Goal: Task Accomplishment & Management: Manage account settings

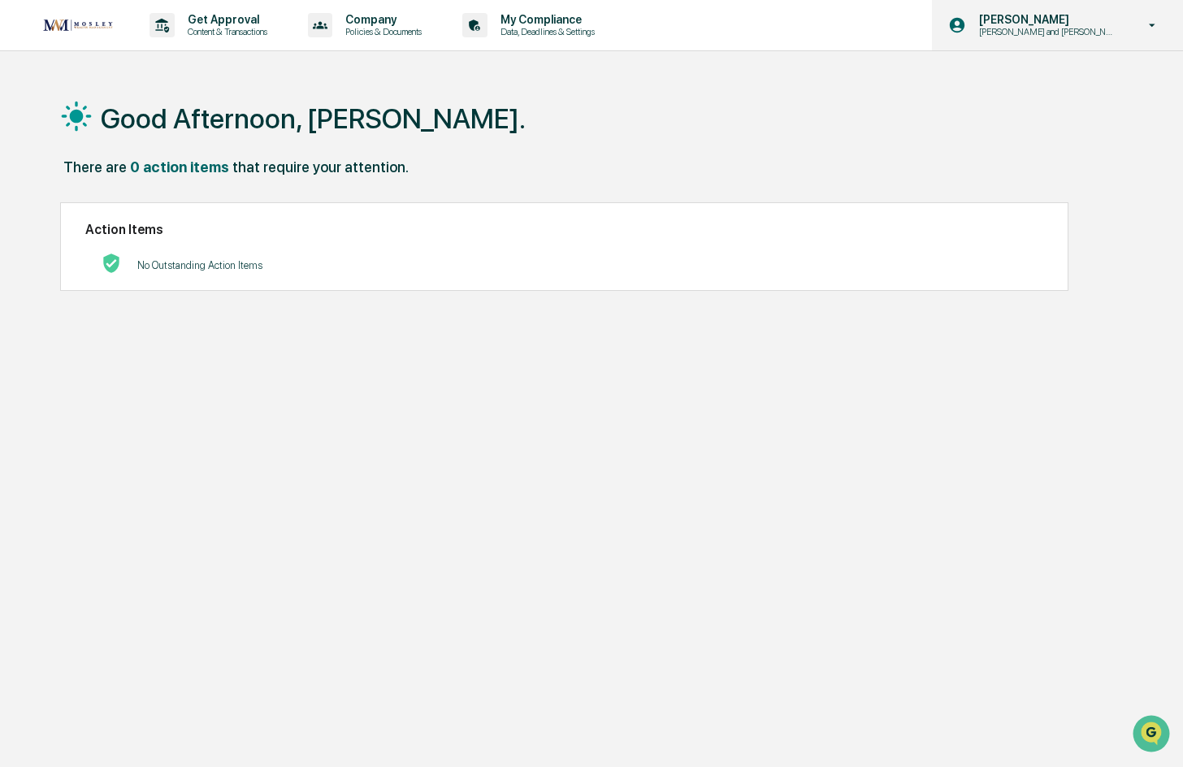
click at [1040, 30] on p "[PERSON_NAME] and [PERSON_NAME] Onboarding" at bounding box center [1045, 31] width 159 height 11
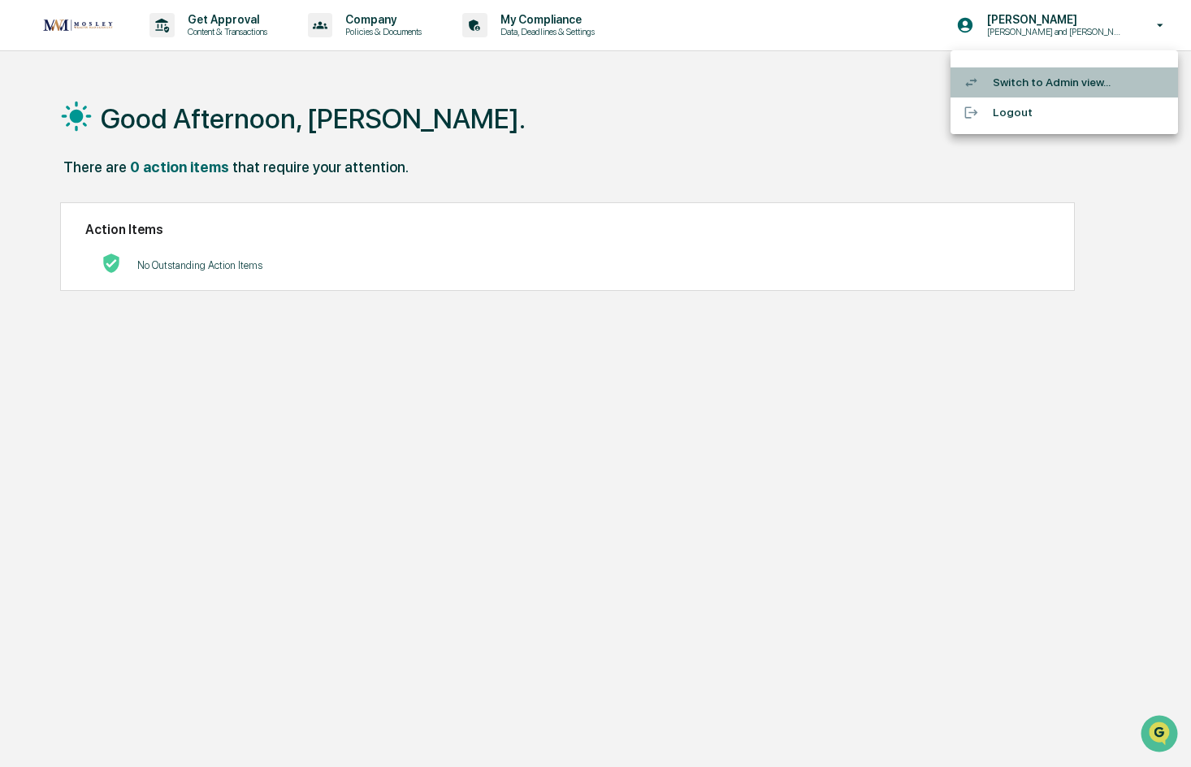
click at [1046, 84] on li "Switch to Admin view..." at bounding box center [1063, 82] width 227 height 30
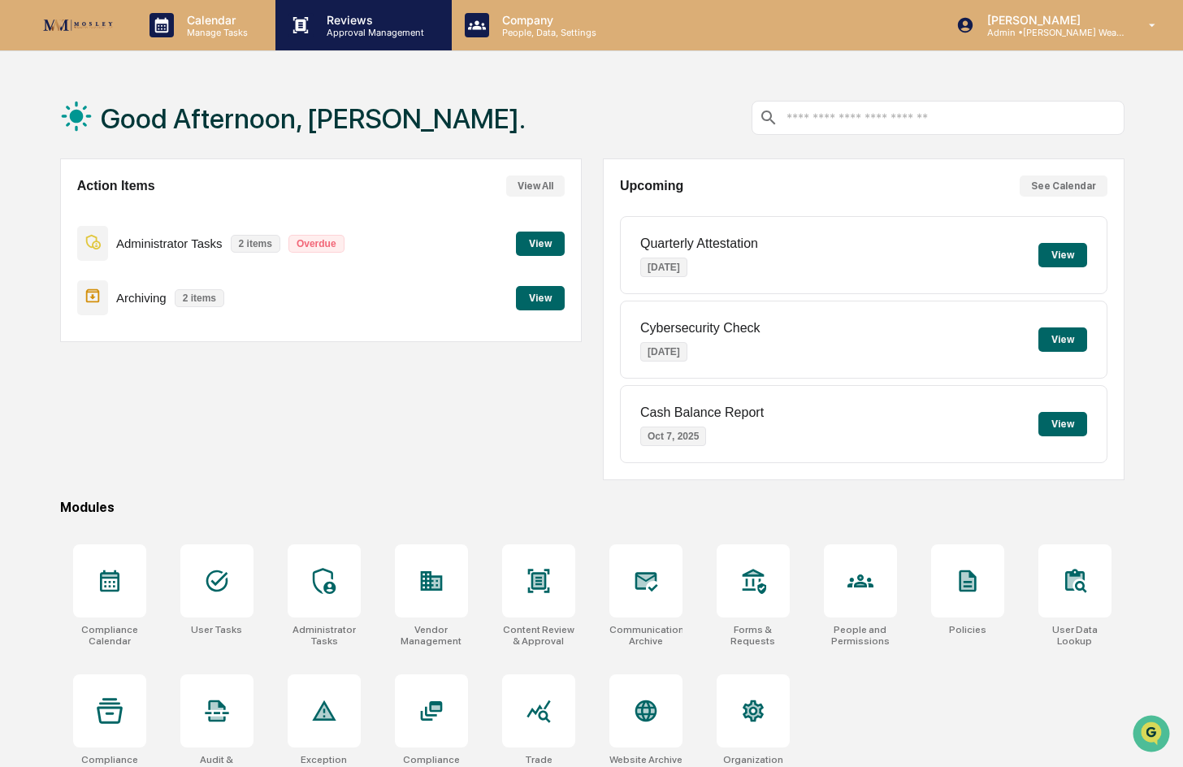
click at [361, 21] on p "Reviews" at bounding box center [373, 20] width 119 height 14
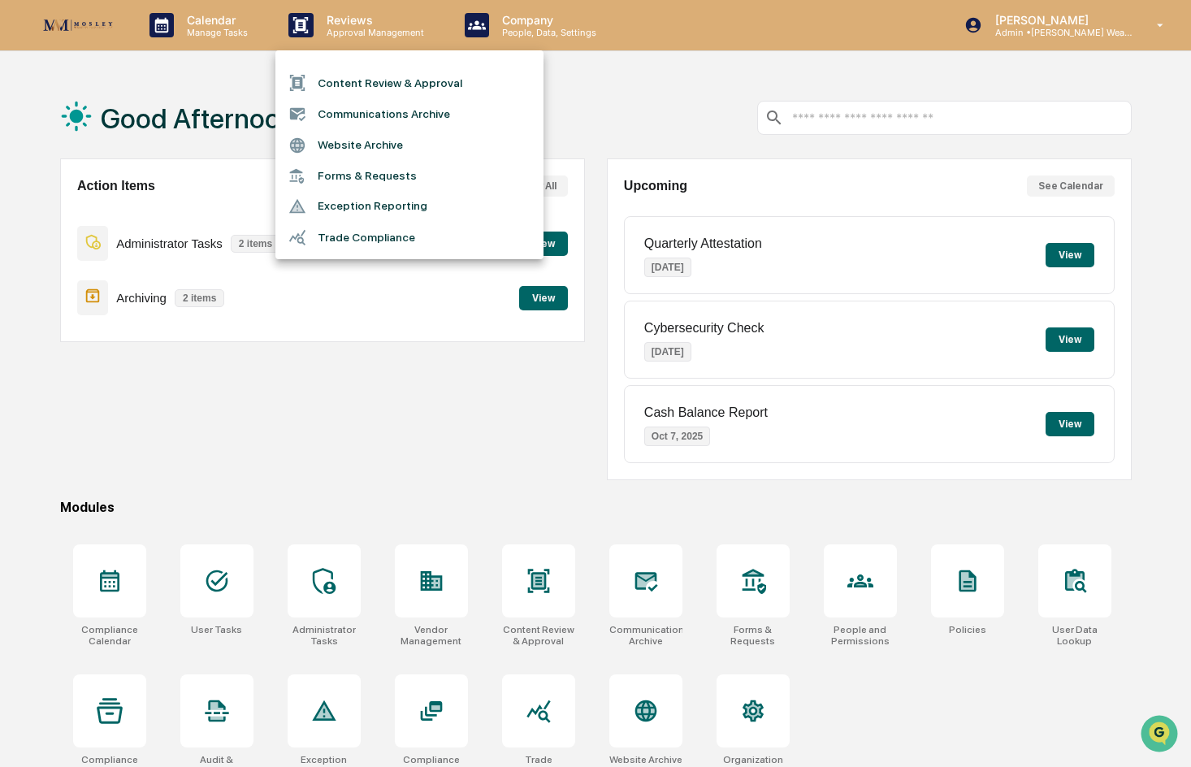
click at [366, 80] on li "Content Review & Approval" at bounding box center [409, 82] width 268 height 31
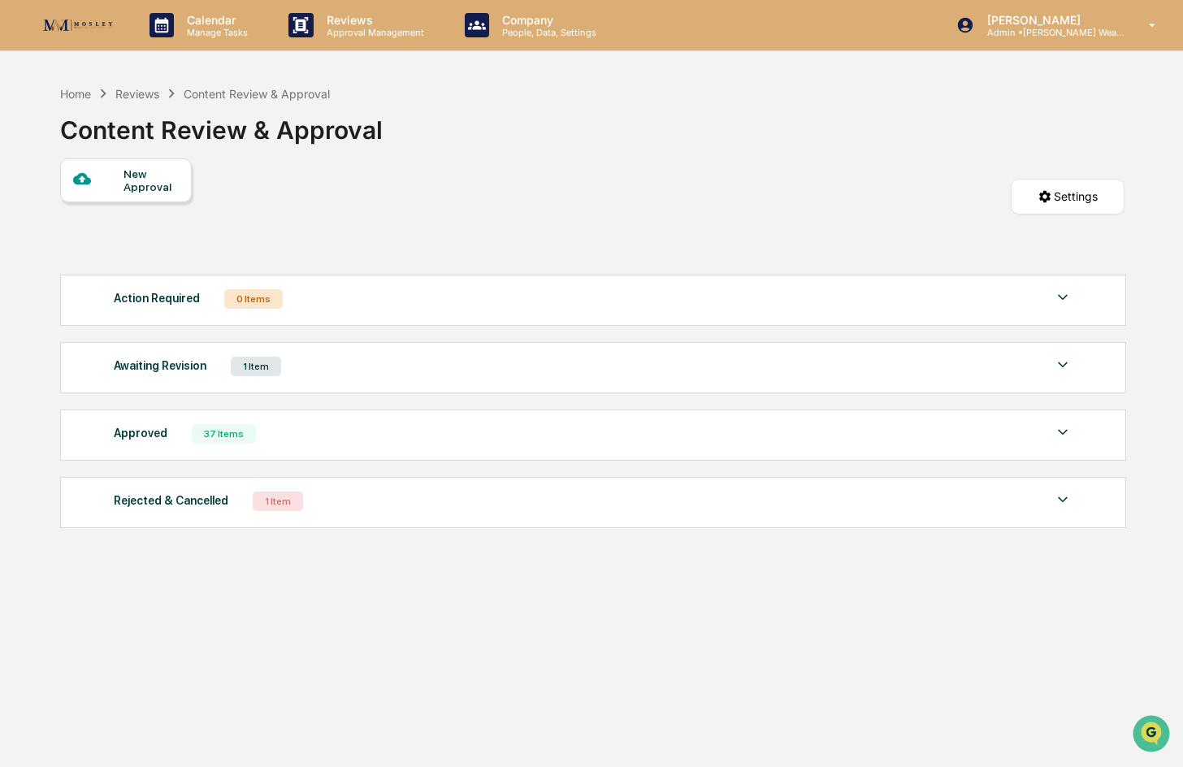
click at [179, 514] on div "Rejected & Cancelled 1 Item File Name Review Id Created Date Requested By Compl…" at bounding box center [593, 502] width 1066 height 51
click at [184, 506] on div "Rejected & Cancelled" at bounding box center [171, 500] width 115 height 21
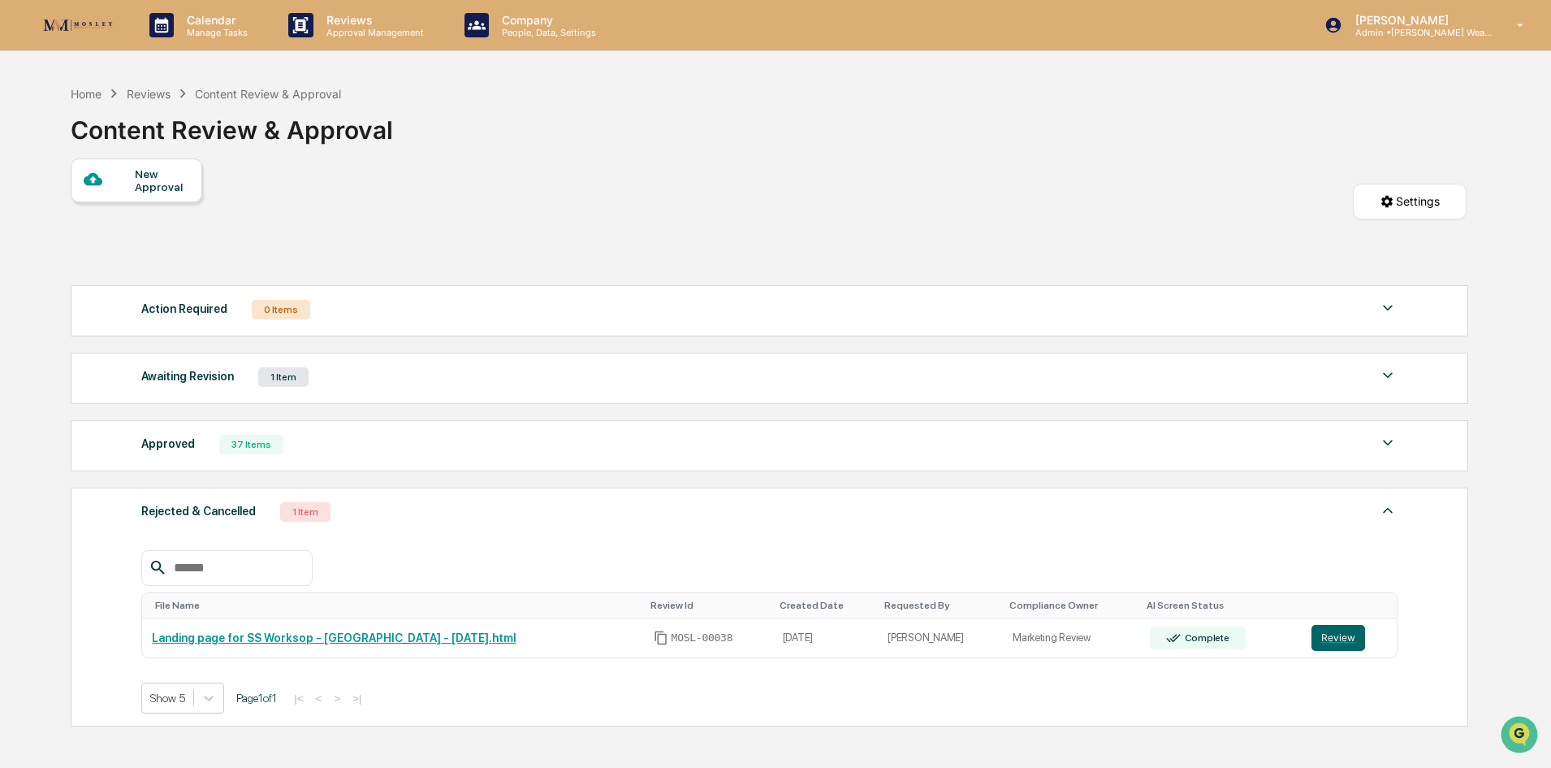
click at [284, 377] on div "1 Item" at bounding box center [283, 376] width 50 height 19
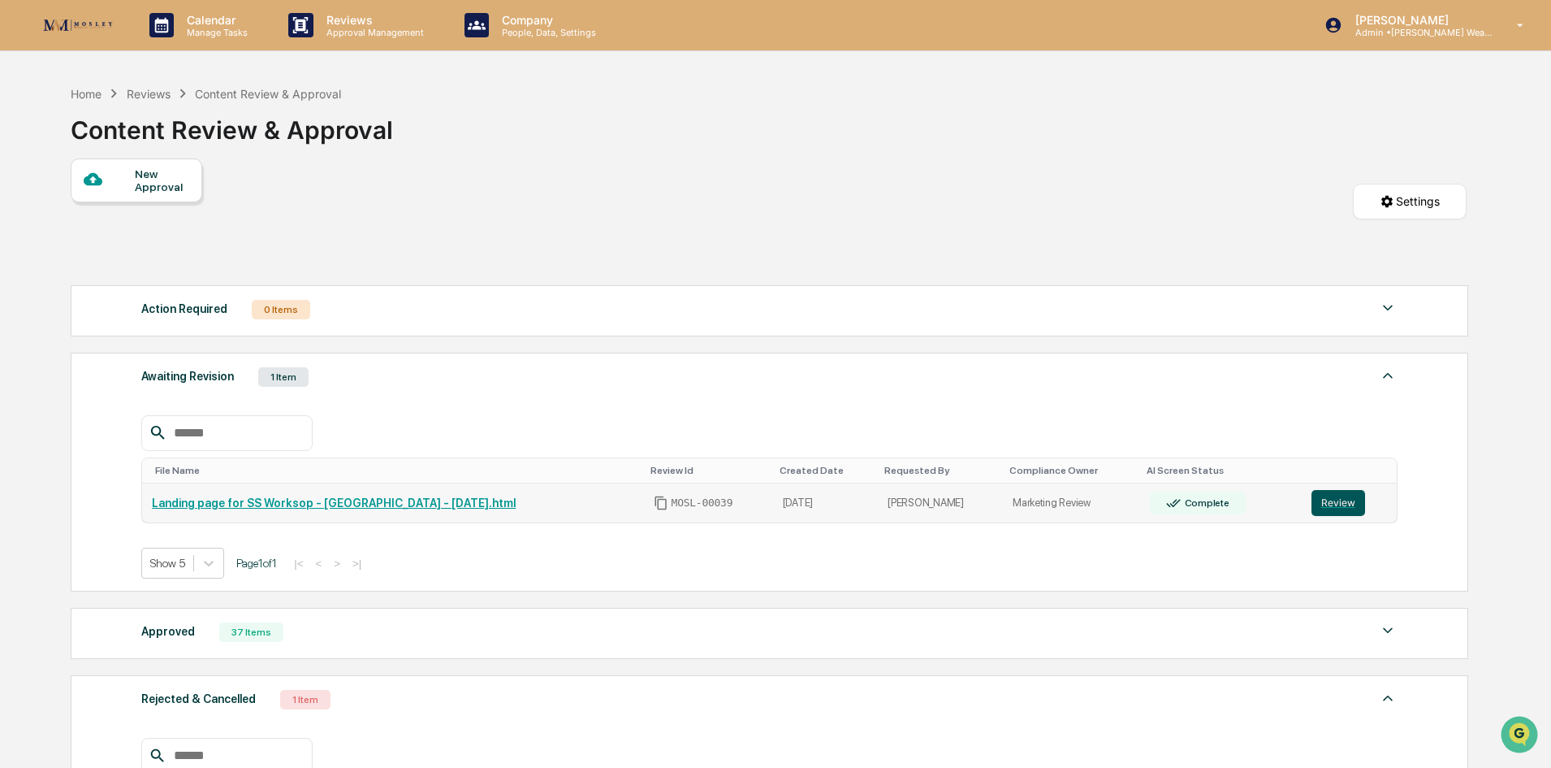
click at [1182, 502] on button "Review" at bounding box center [1339, 503] width 54 height 26
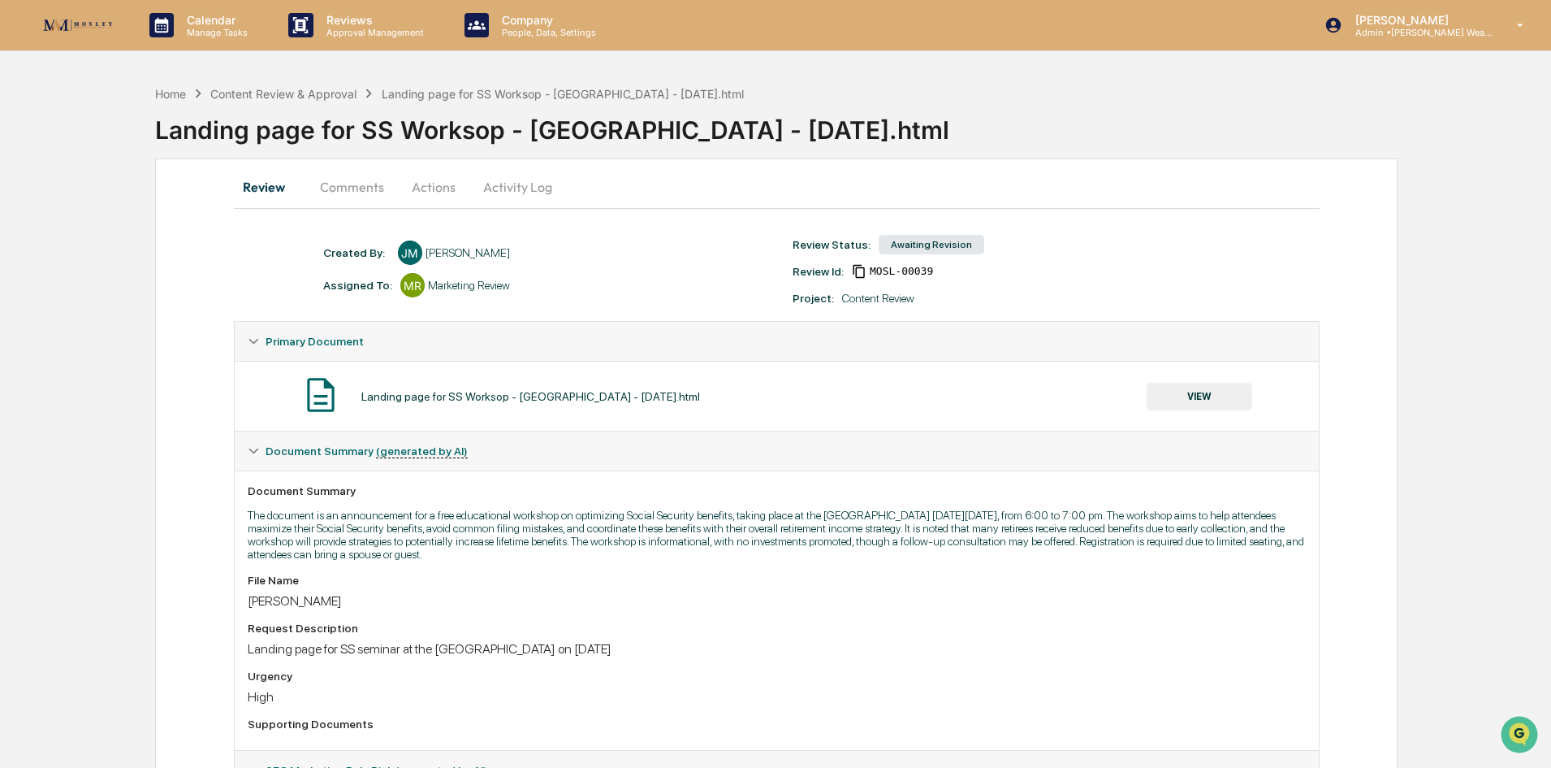
click at [330, 102] on div "Landing page for SS Worksop - [GEOGRAPHIC_DATA] - [DATE].html" at bounding box center [853, 123] width 1396 height 42
click at [327, 98] on div "Content Review & Approval" at bounding box center [283, 94] width 146 height 14
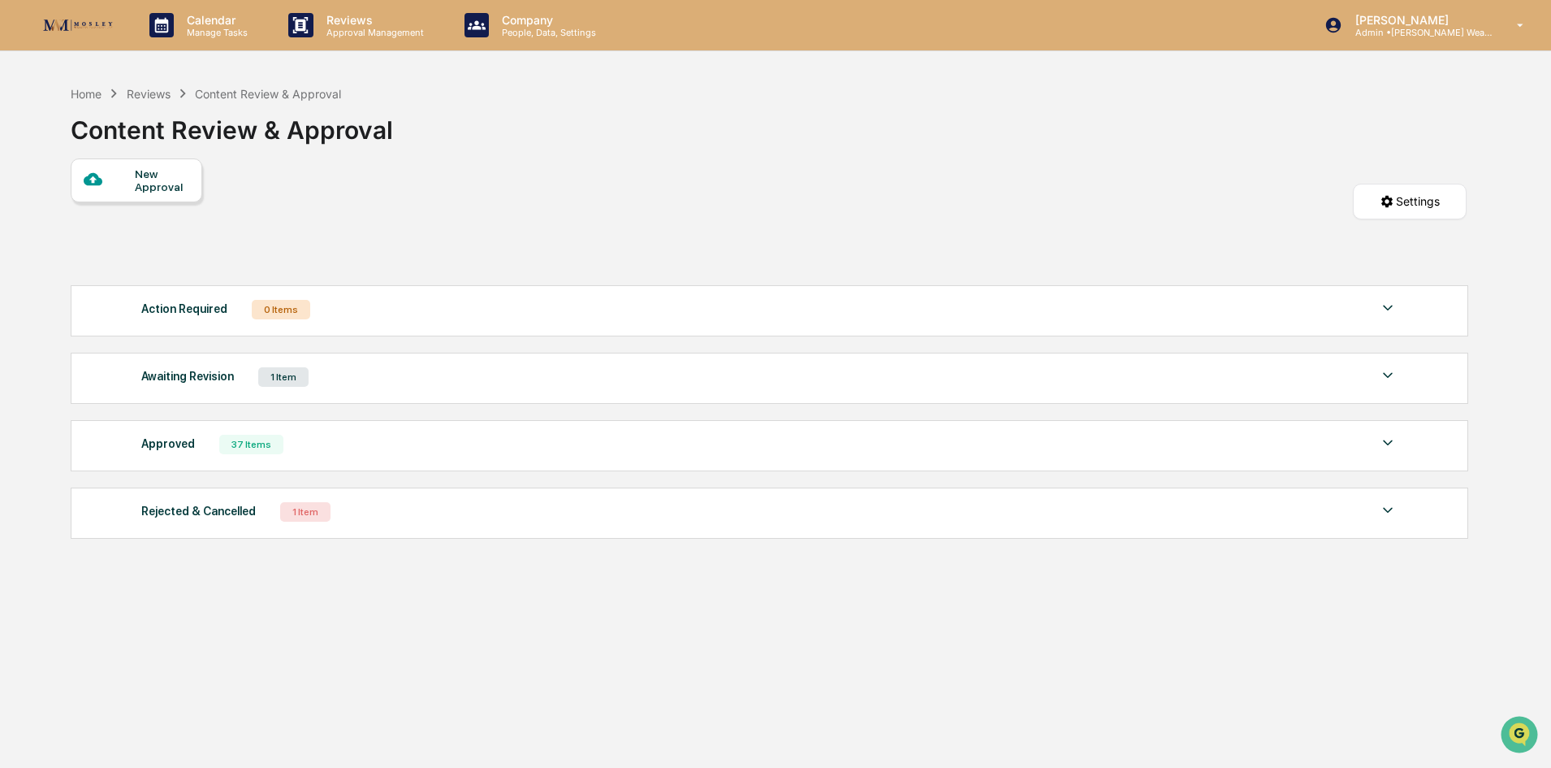
click at [371, 380] on div "Awaiting Revision 1 Item" at bounding box center [769, 376] width 1257 height 23
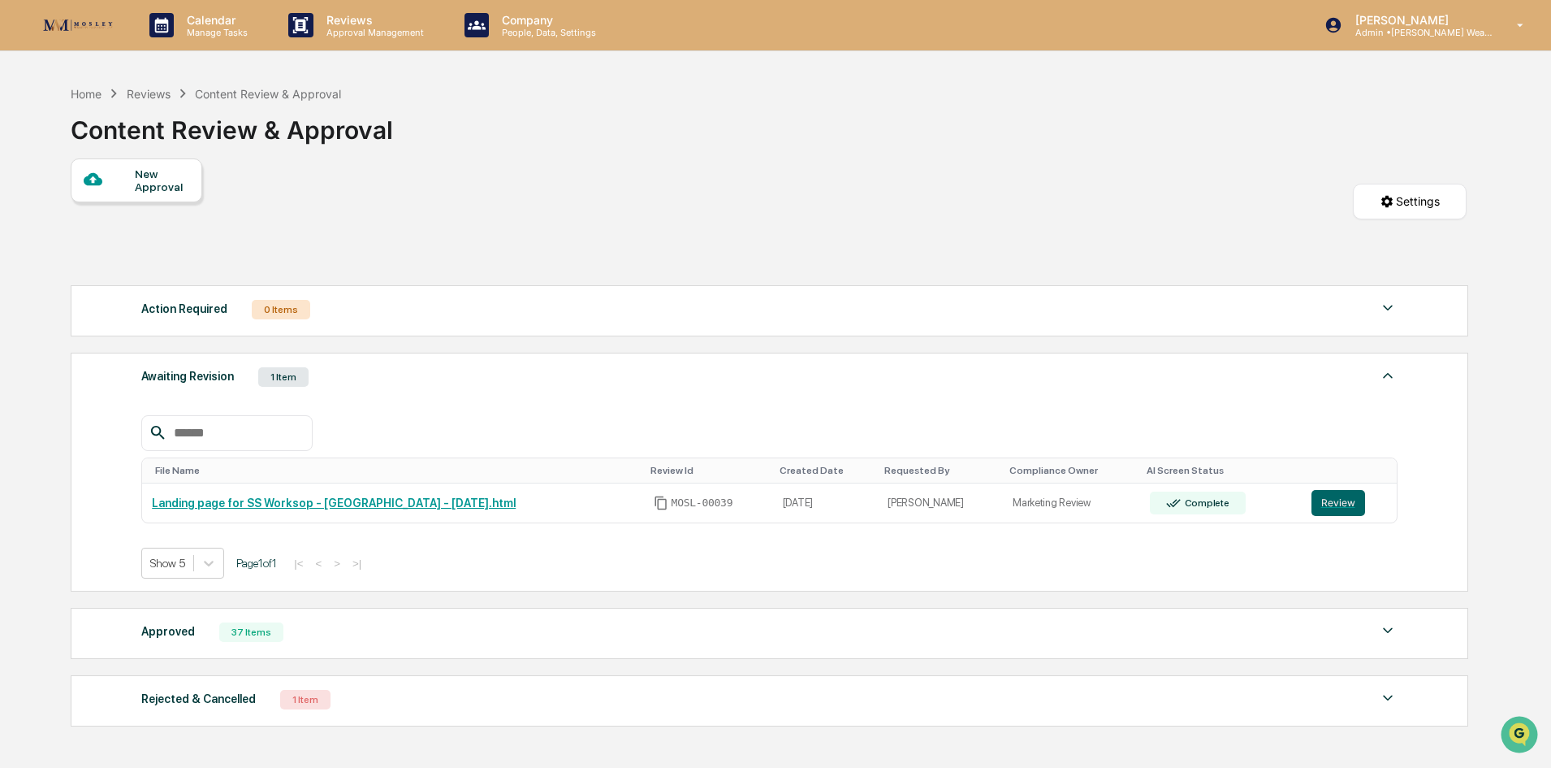
click at [464, 160] on div "New Approval Settings" at bounding box center [769, 217] width 1396 height 119
click at [220, 375] on div "Awaiting Revision" at bounding box center [187, 375] width 93 height 21
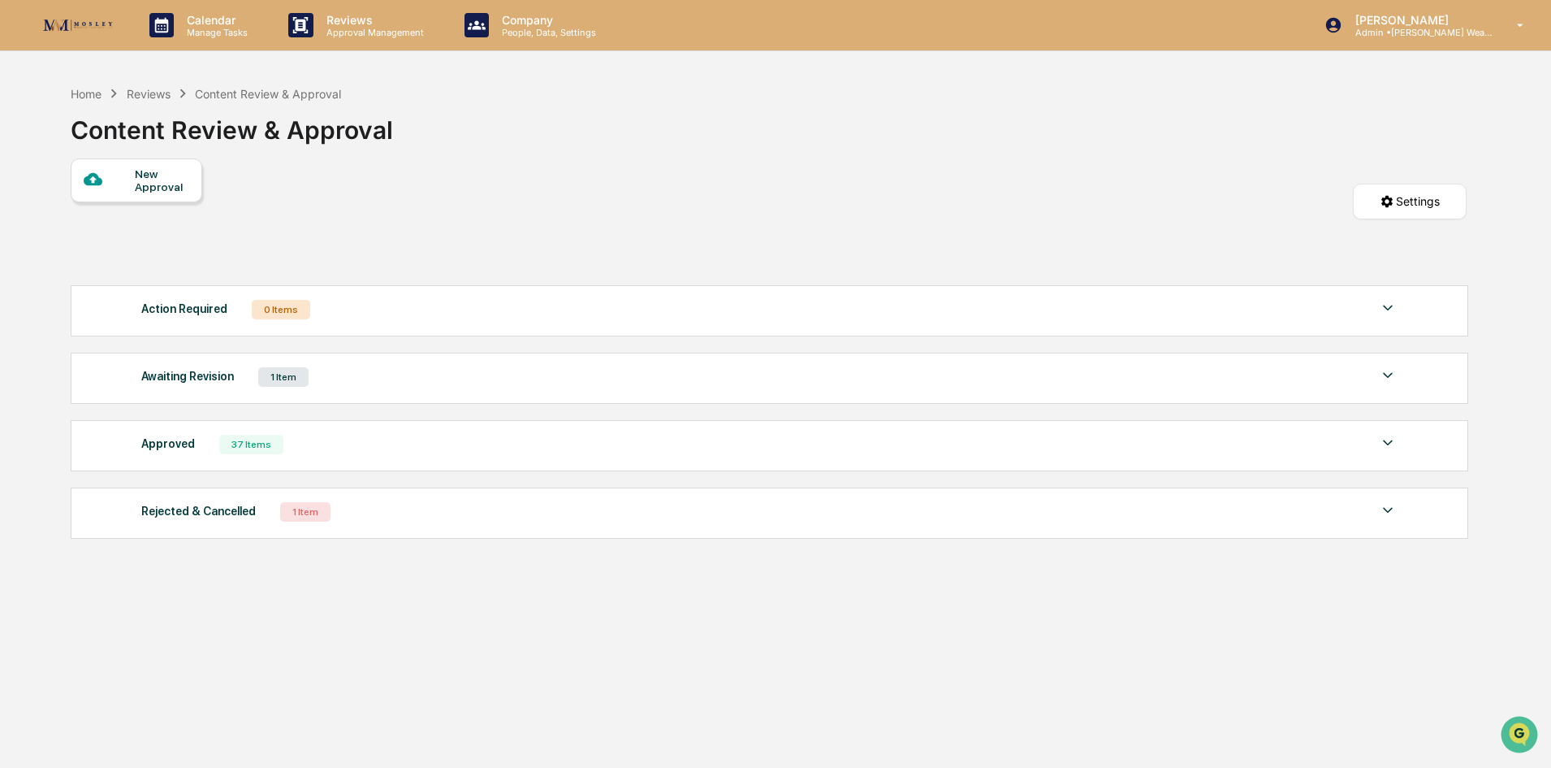
click at [220, 375] on div "Awaiting Revision" at bounding box center [187, 375] width 93 height 21
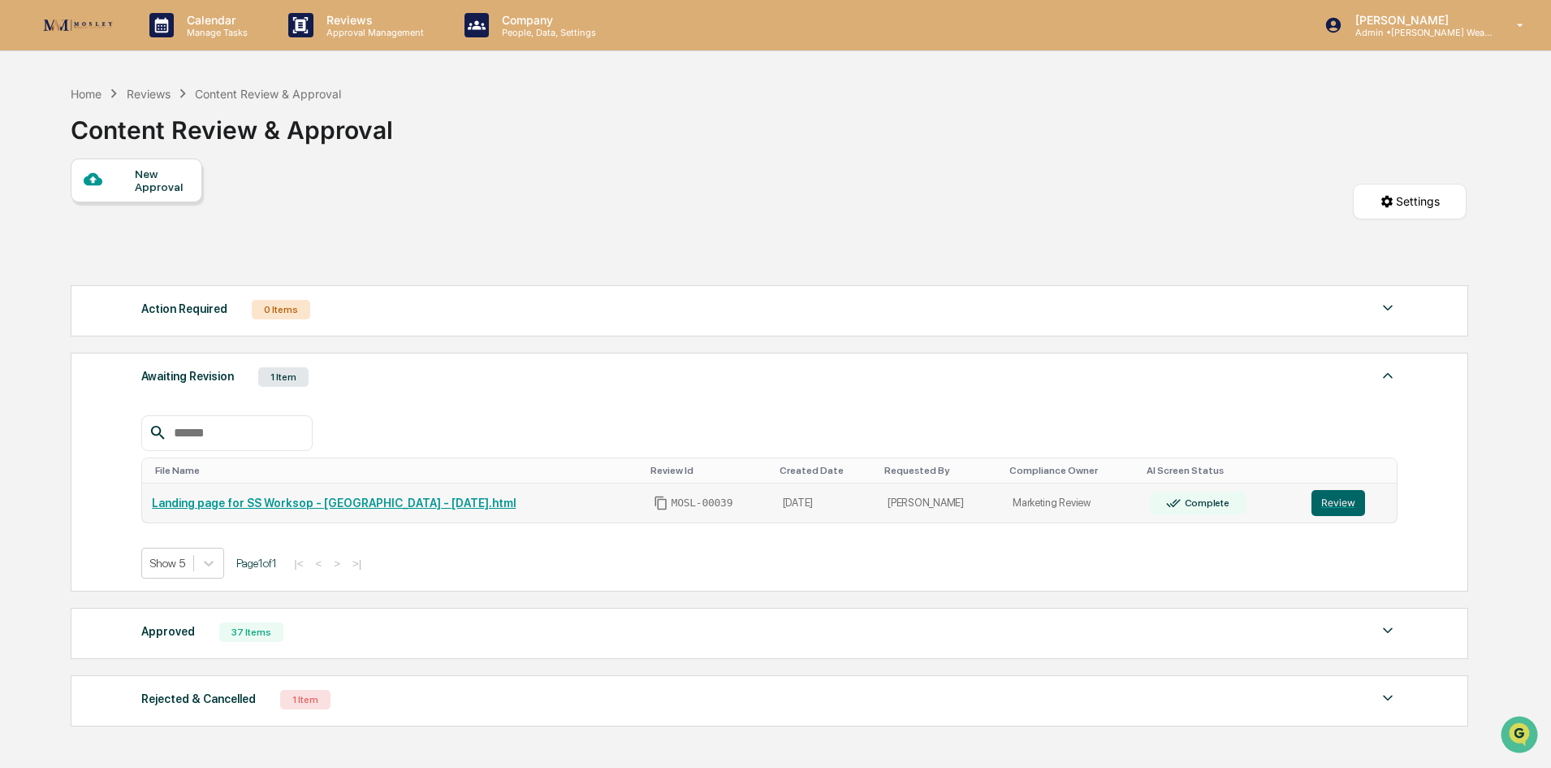
click at [273, 499] on link "Landing page for SS Worksop - [GEOGRAPHIC_DATA] - [DATE].html" at bounding box center [334, 502] width 364 height 13
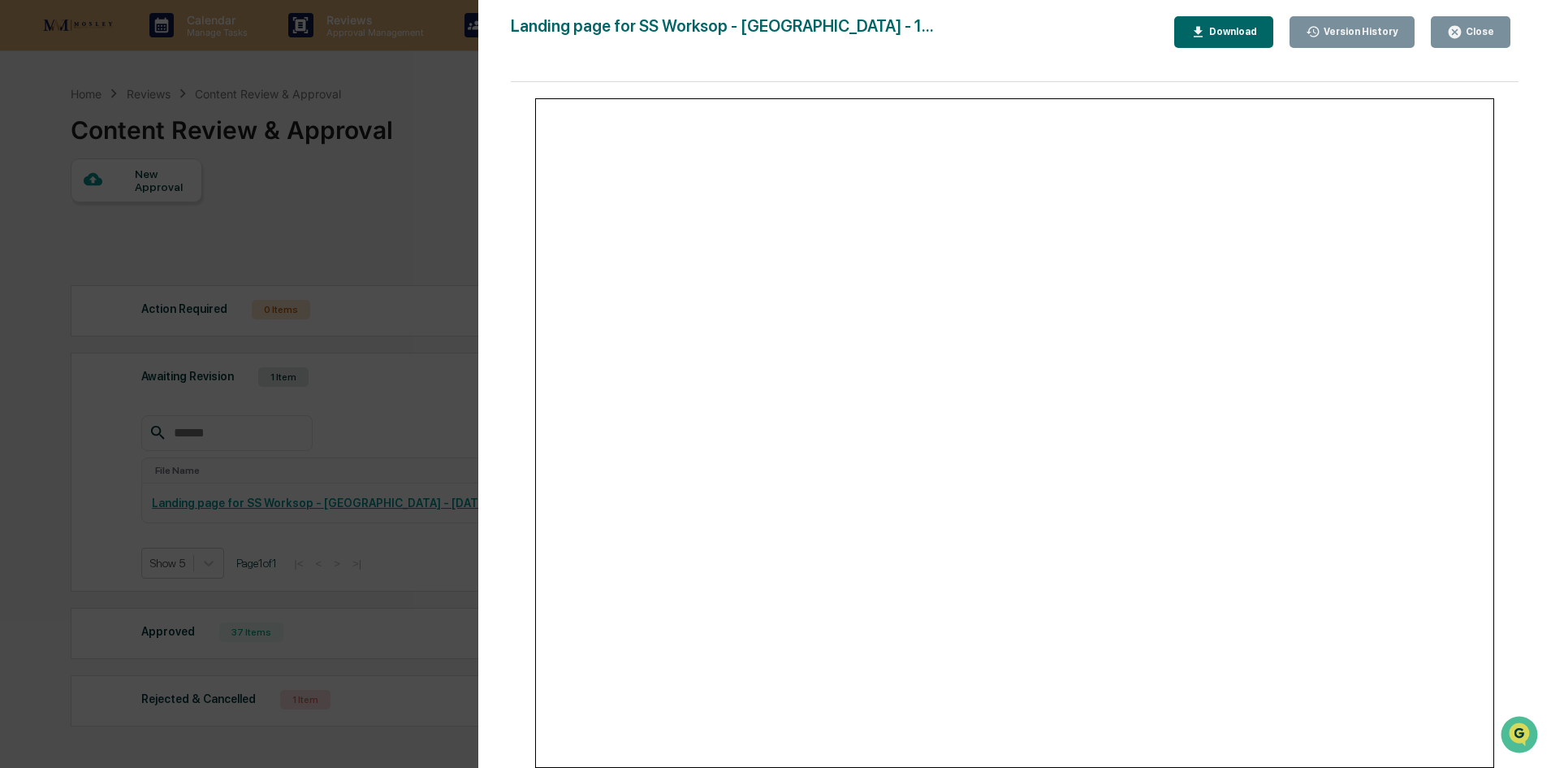
click at [382, 420] on div "Version History 09/29/2025, 11:39 PM Jill McCloskey Landing page for SS Worksop…" at bounding box center [775, 384] width 1551 height 768
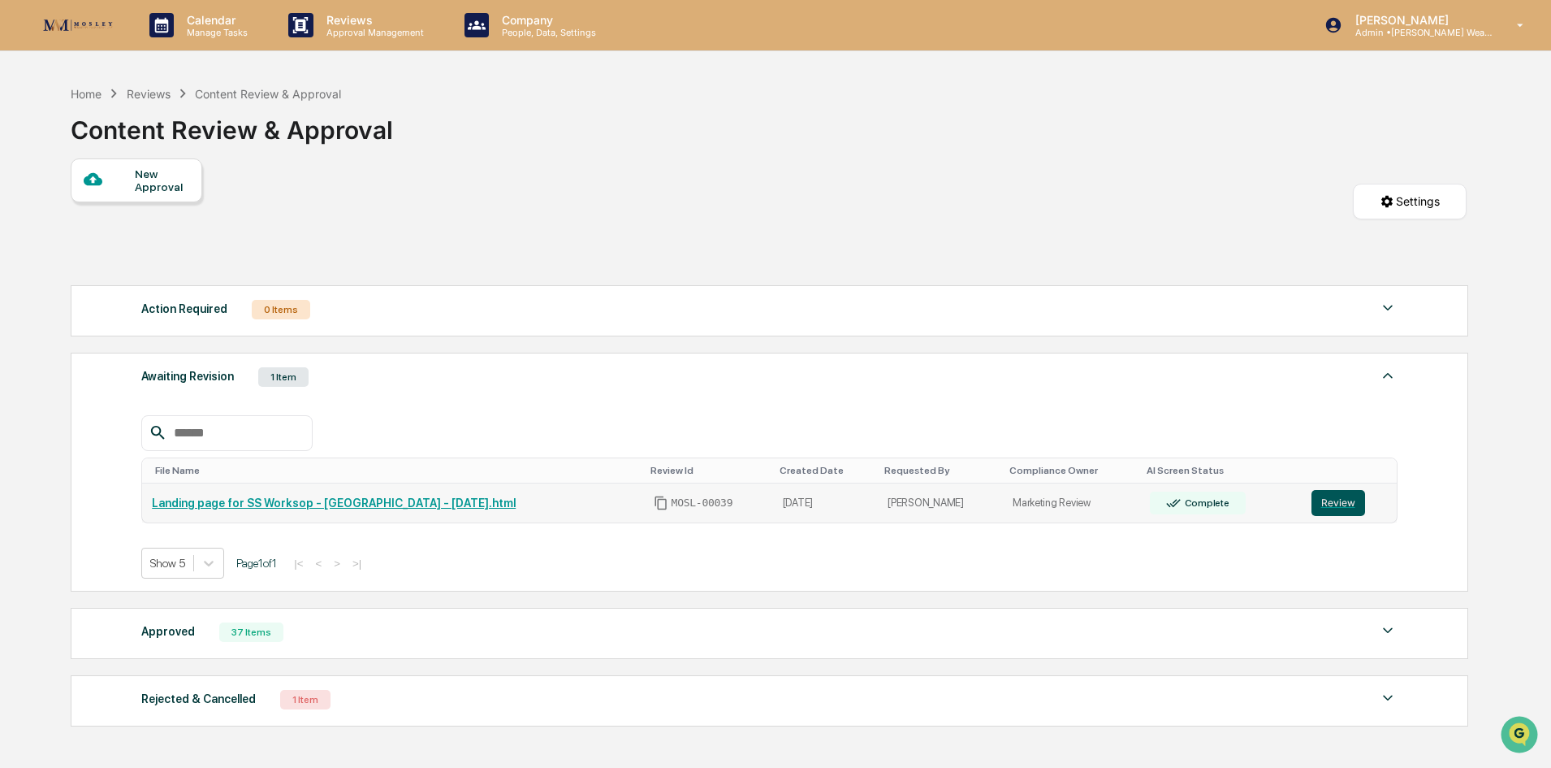
click at [1349, 502] on button "Review" at bounding box center [1339, 503] width 54 height 26
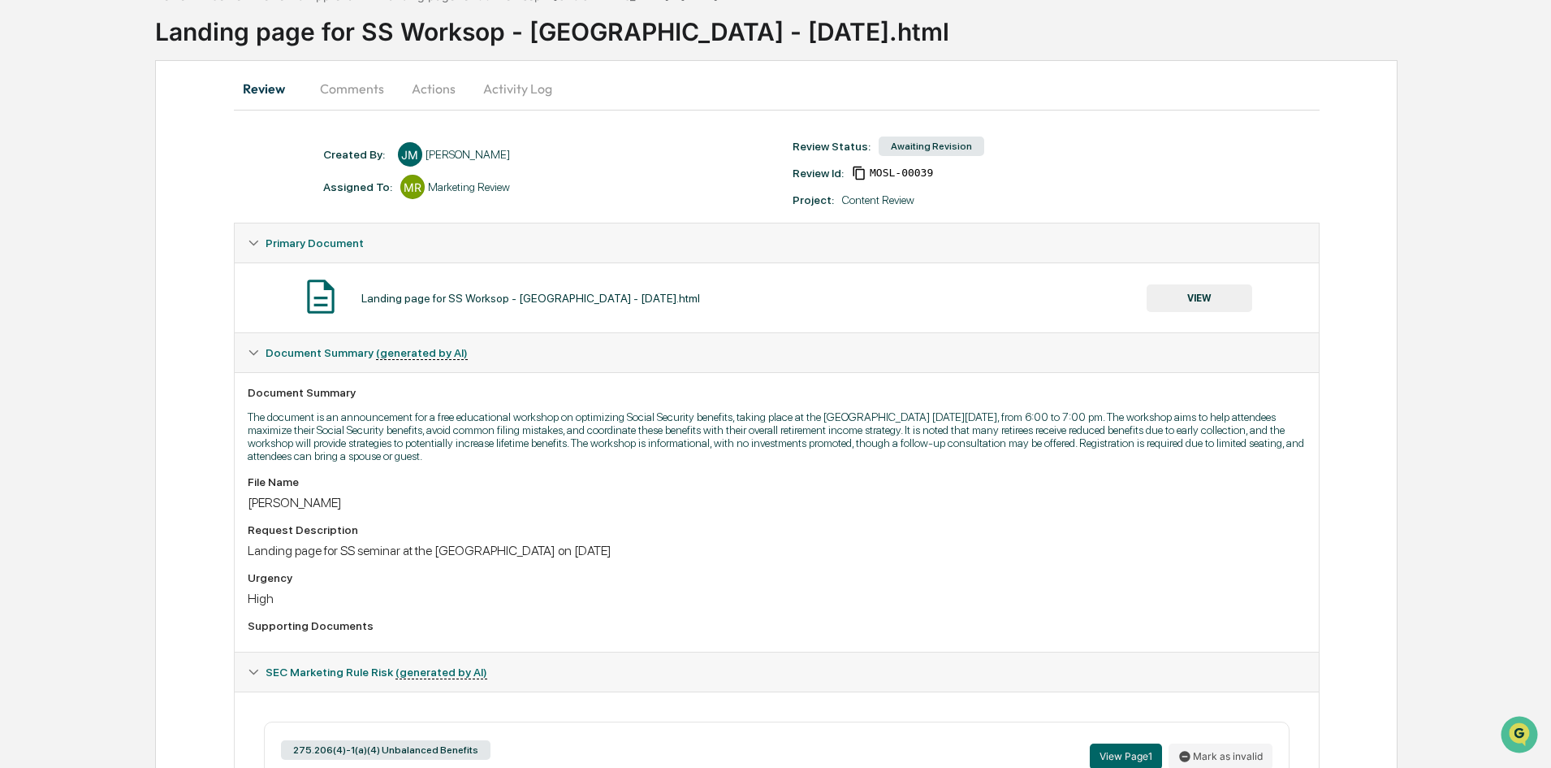
scroll to position [73, 0]
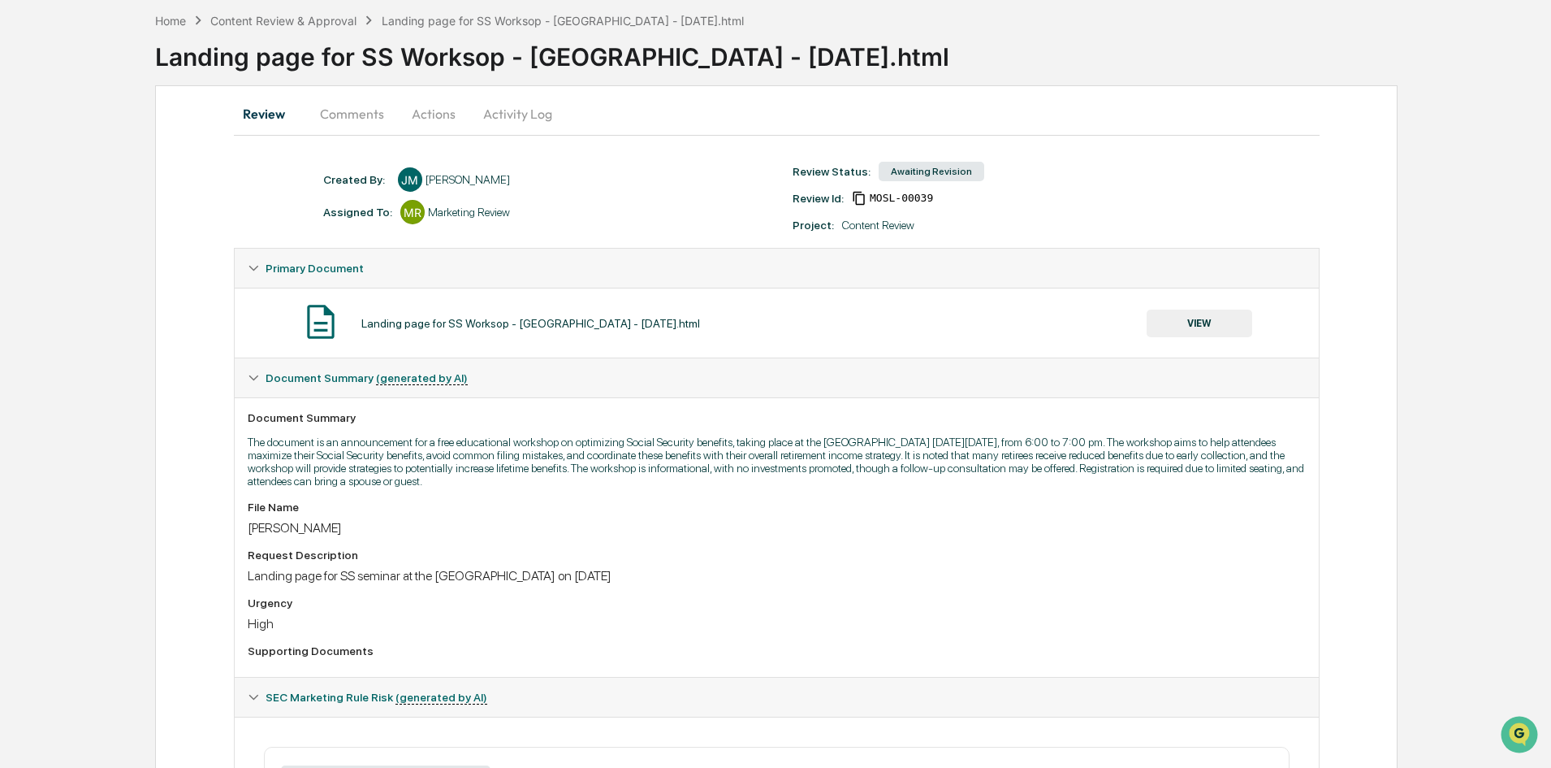
click at [291, 32] on div "Landing page for SS Worksop - [GEOGRAPHIC_DATA] - [DATE].html" at bounding box center [853, 50] width 1396 height 42
click at [1468, 186] on div "Home Content Review & Approval Landing page for SS Worksop - [GEOGRAPHIC_DATA] …" at bounding box center [775, 670] width 1551 height 1332
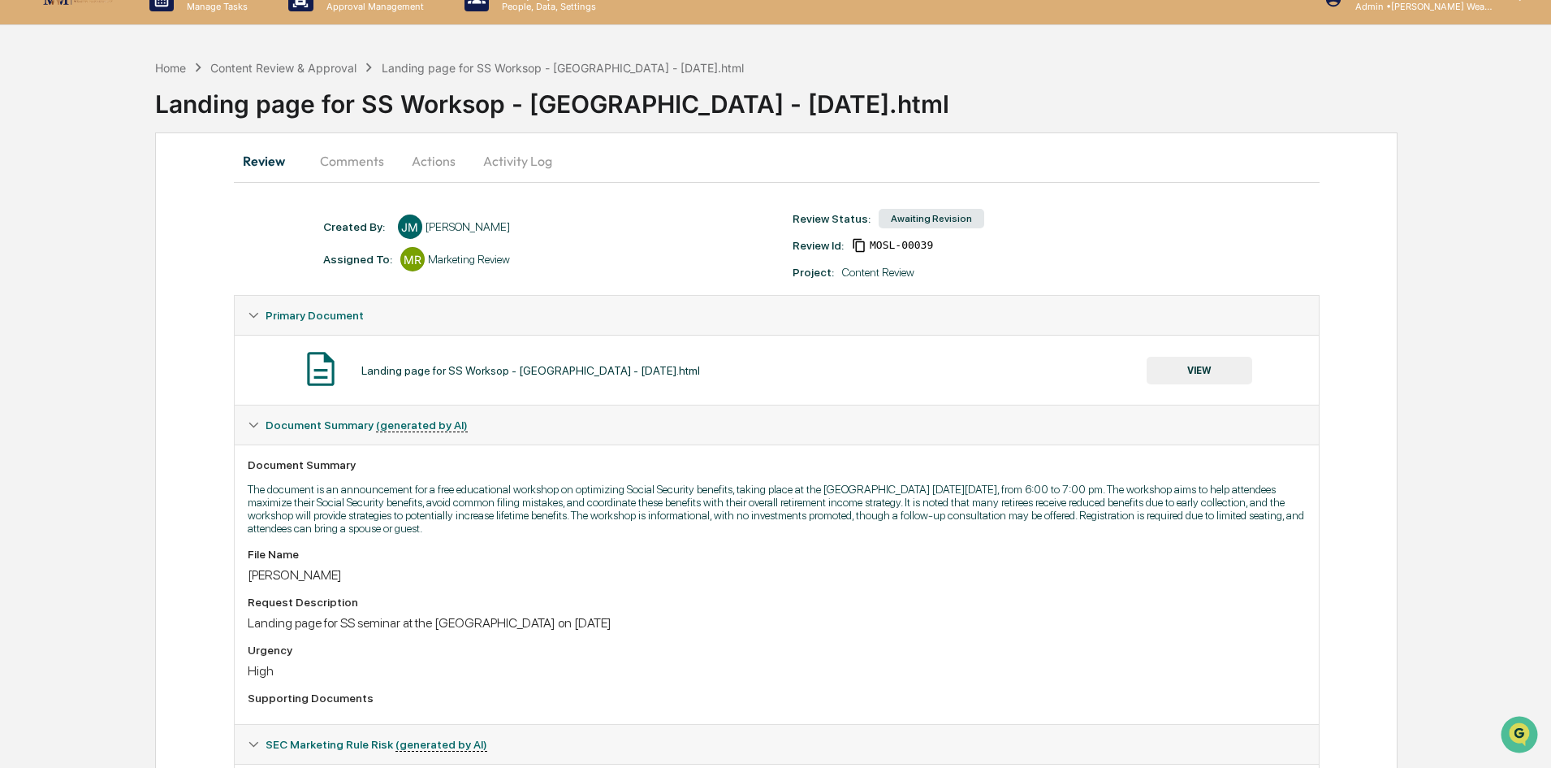
scroll to position [0, 0]
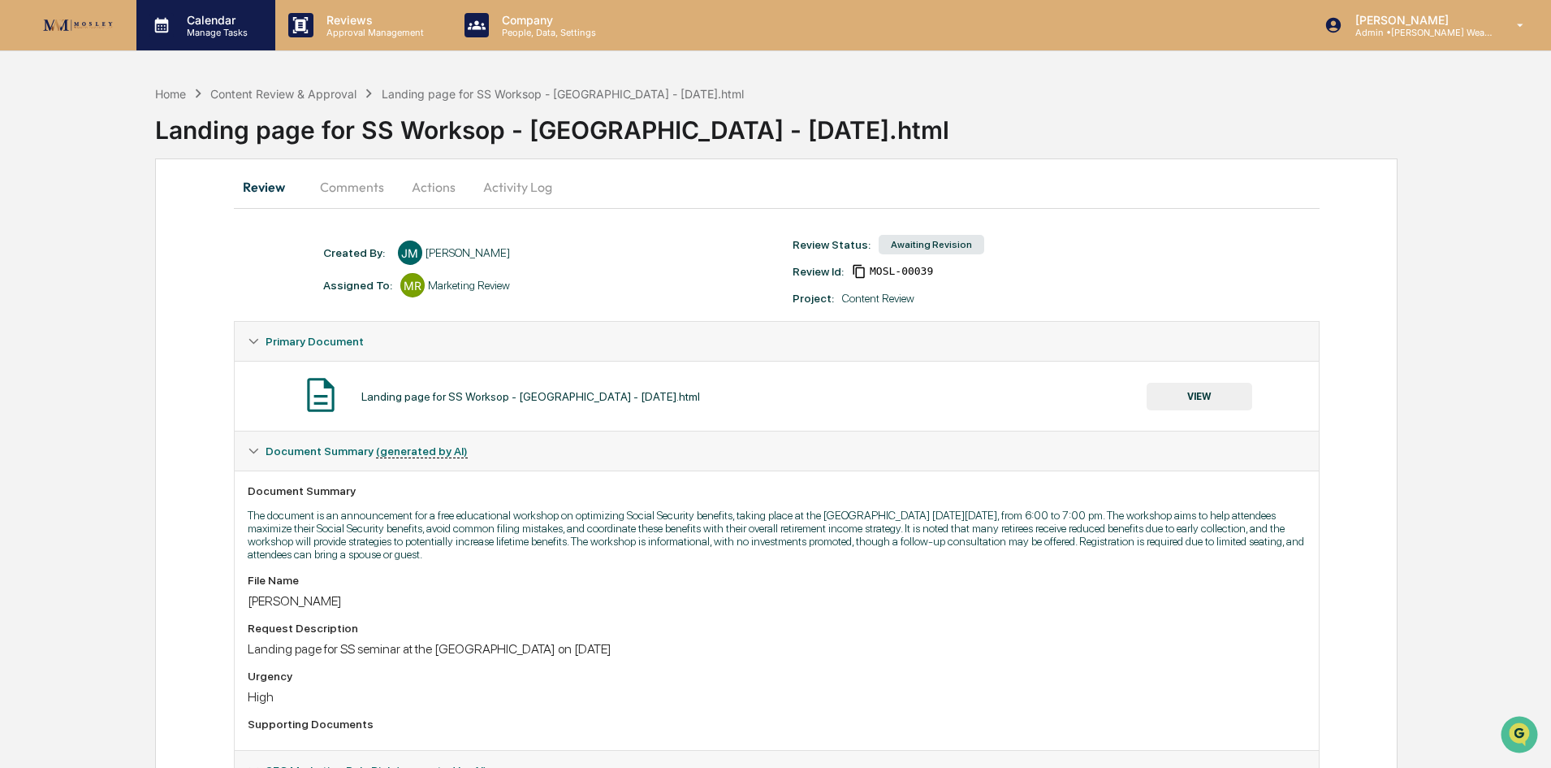
click at [207, 33] on p "Manage Tasks" at bounding box center [215, 32] width 82 height 11
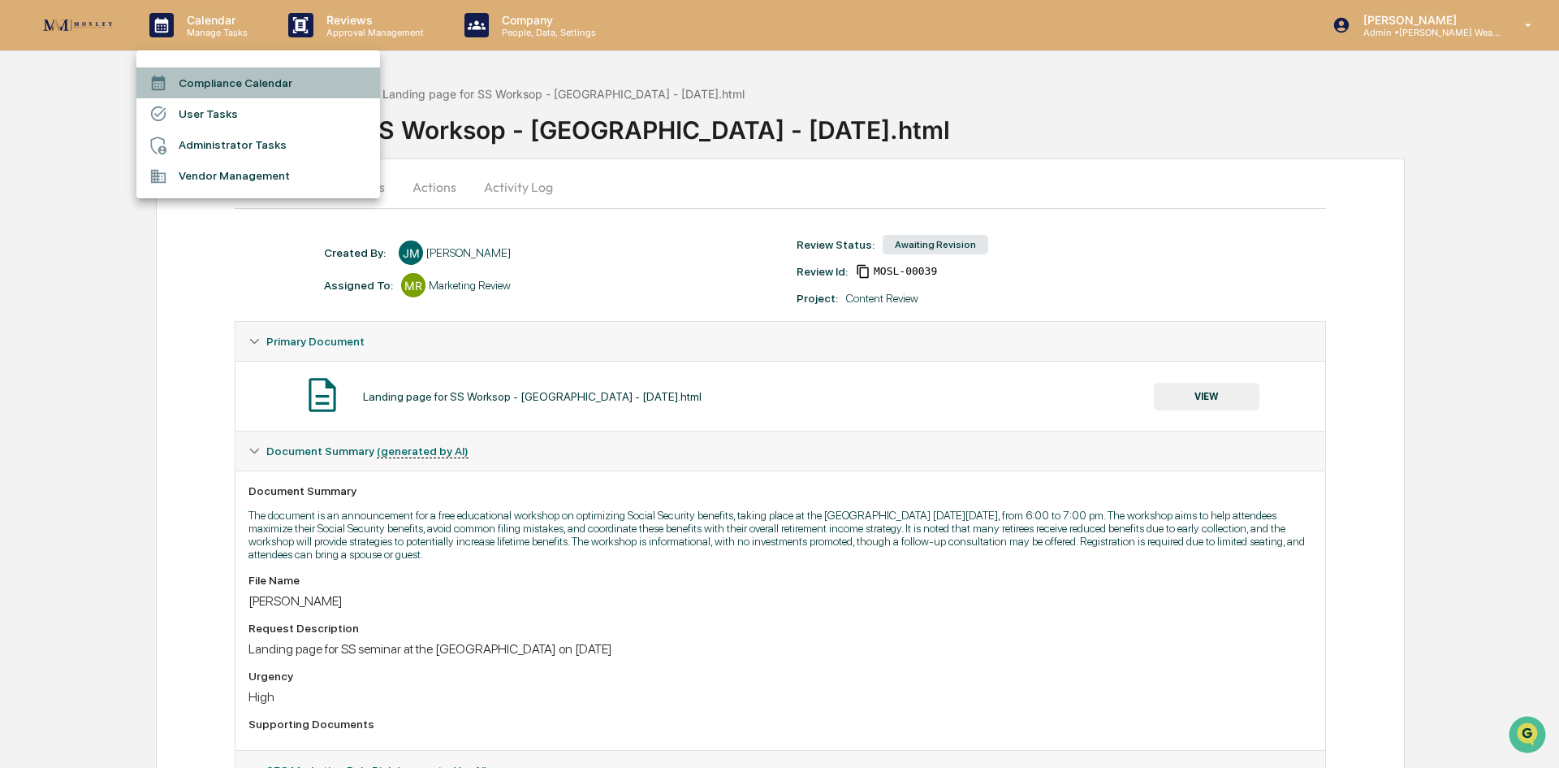
click at [215, 78] on li "Compliance Calendar" at bounding box center [258, 82] width 244 height 31
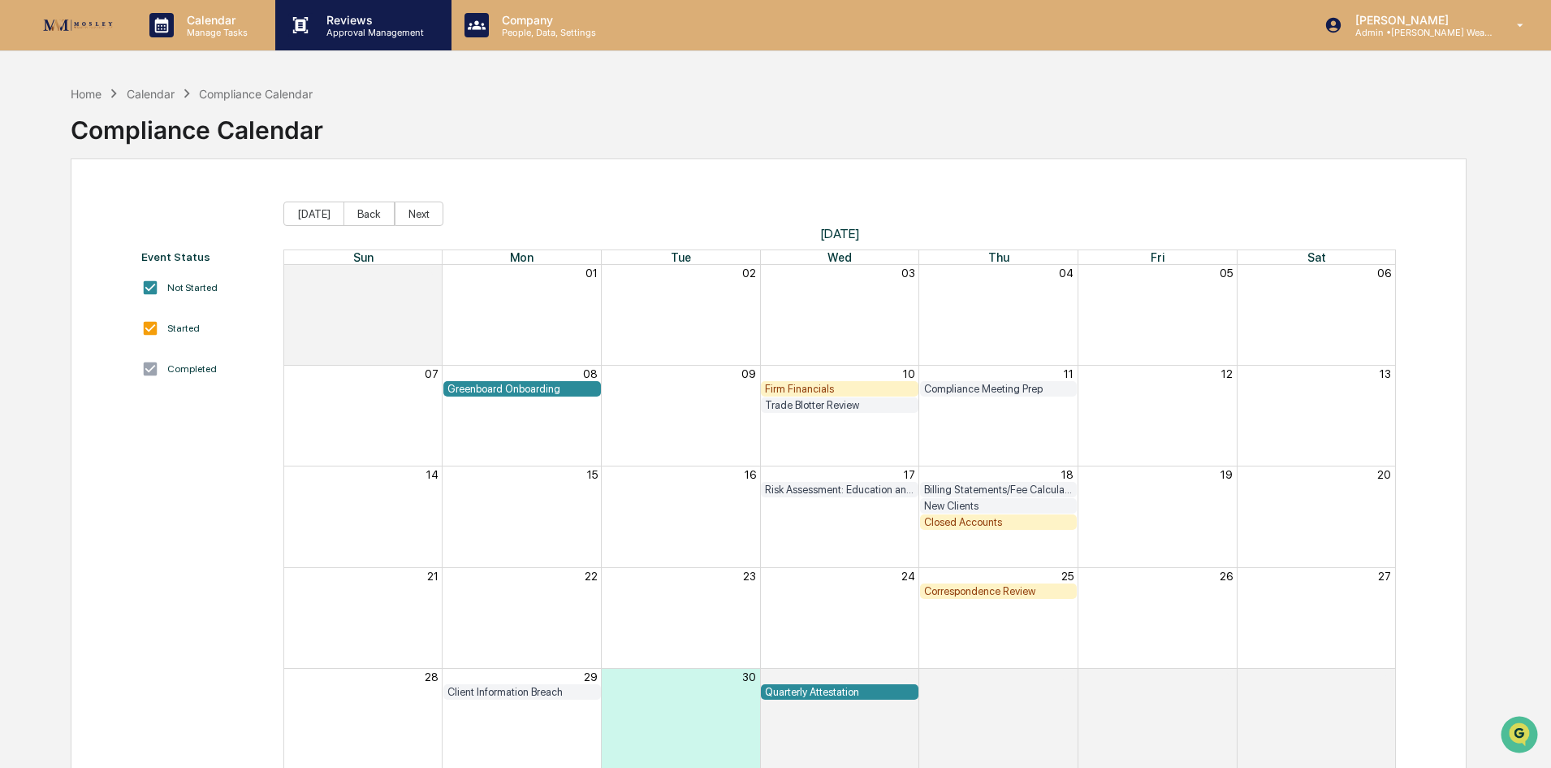
click at [395, 27] on p "Approval Management" at bounding box center [373, 32] width 119 height 11
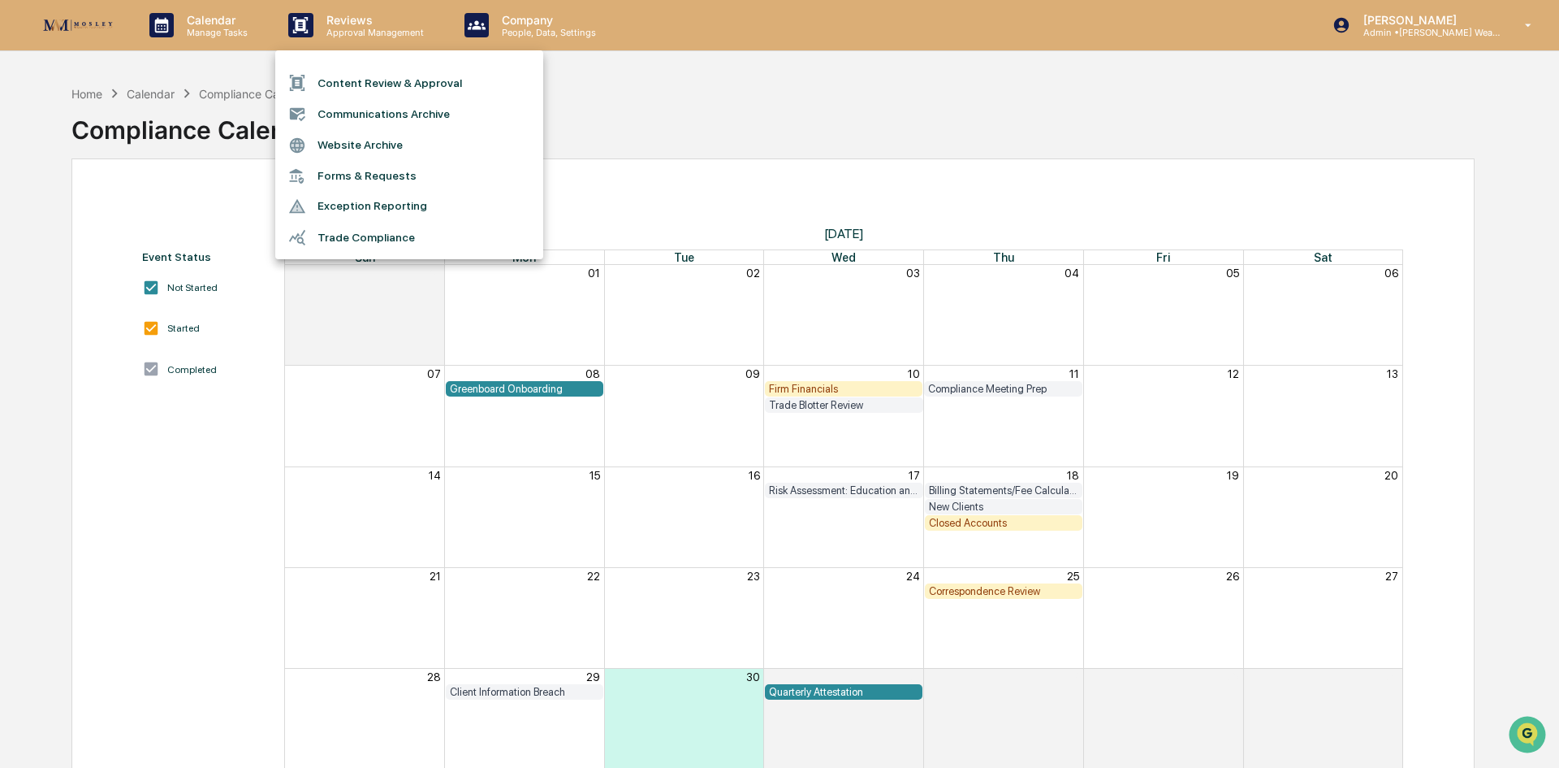
click at [349, 80] on li "Content Review & Approval" at bounding box center [409, 82] width 268 height 31
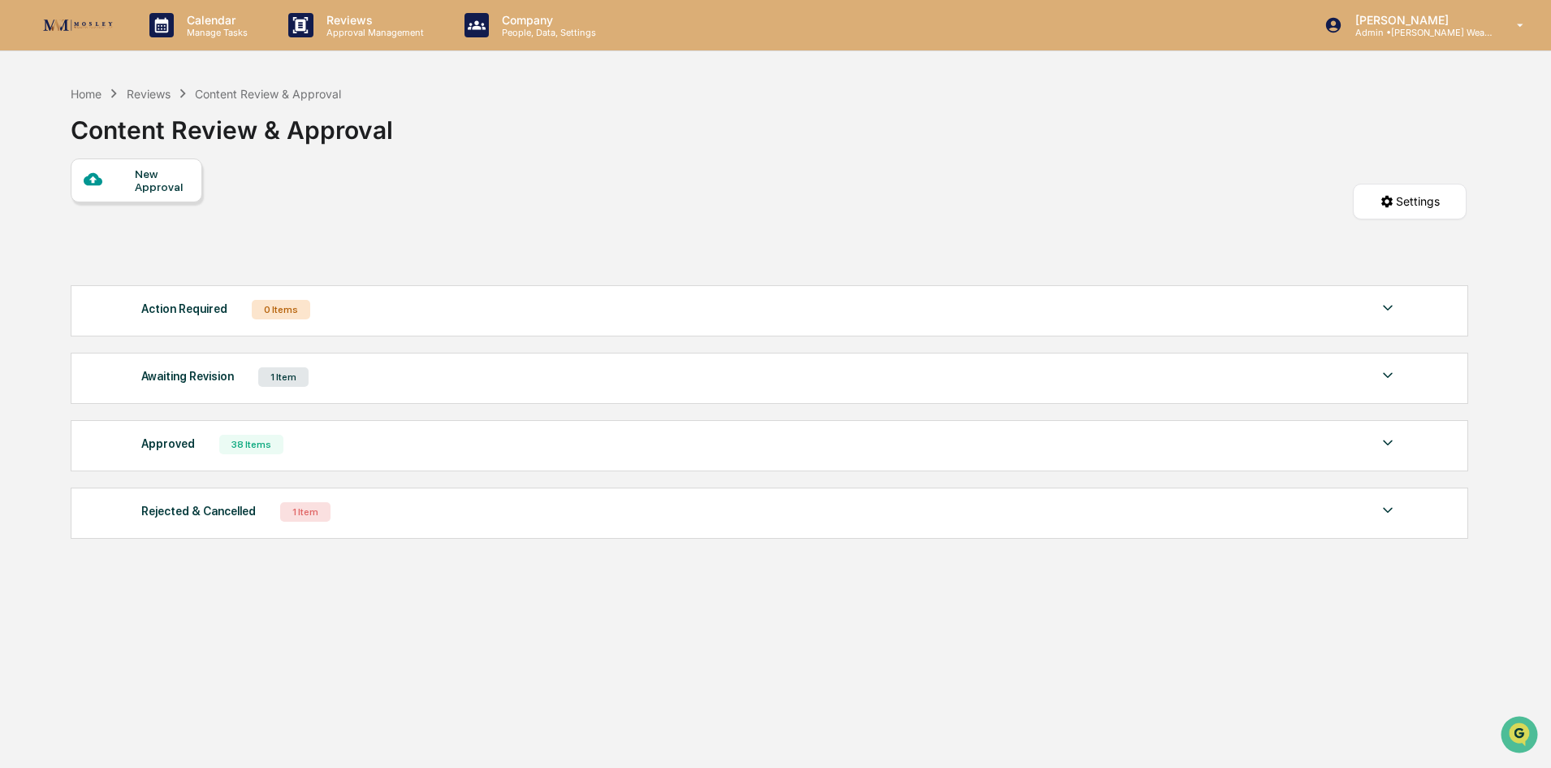
click at [81, 101] on div "Home Reviews Content Review & Approval" at bounding box center [206, 93] width 270 height 18
click at [83, 91] on div "Home" at bounding box center [86, 94] width 31 height 14
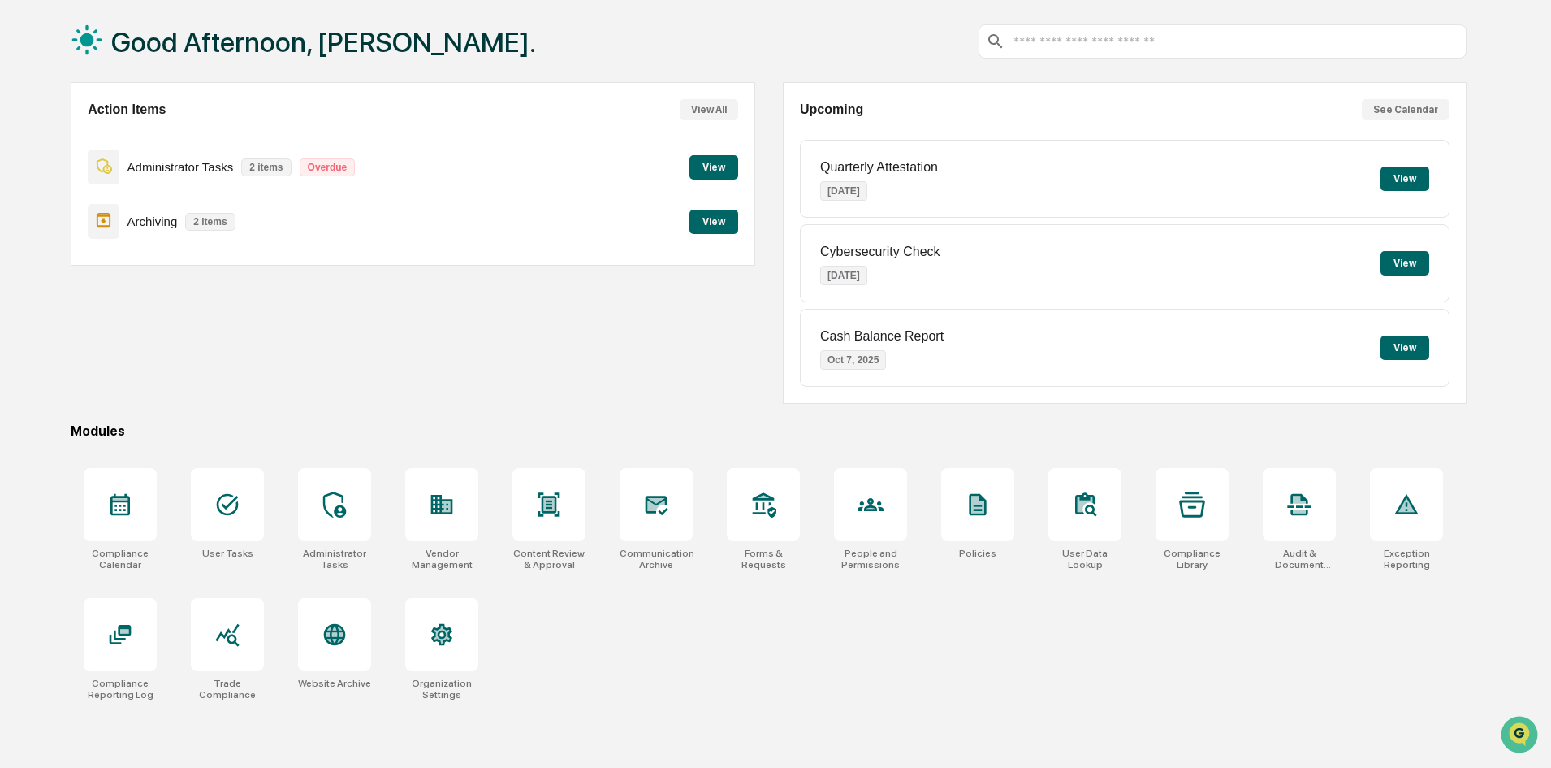
scroll to position [77, 0]
click at [530, 531] on div at bounding box center [549, 503] width 73 height 73
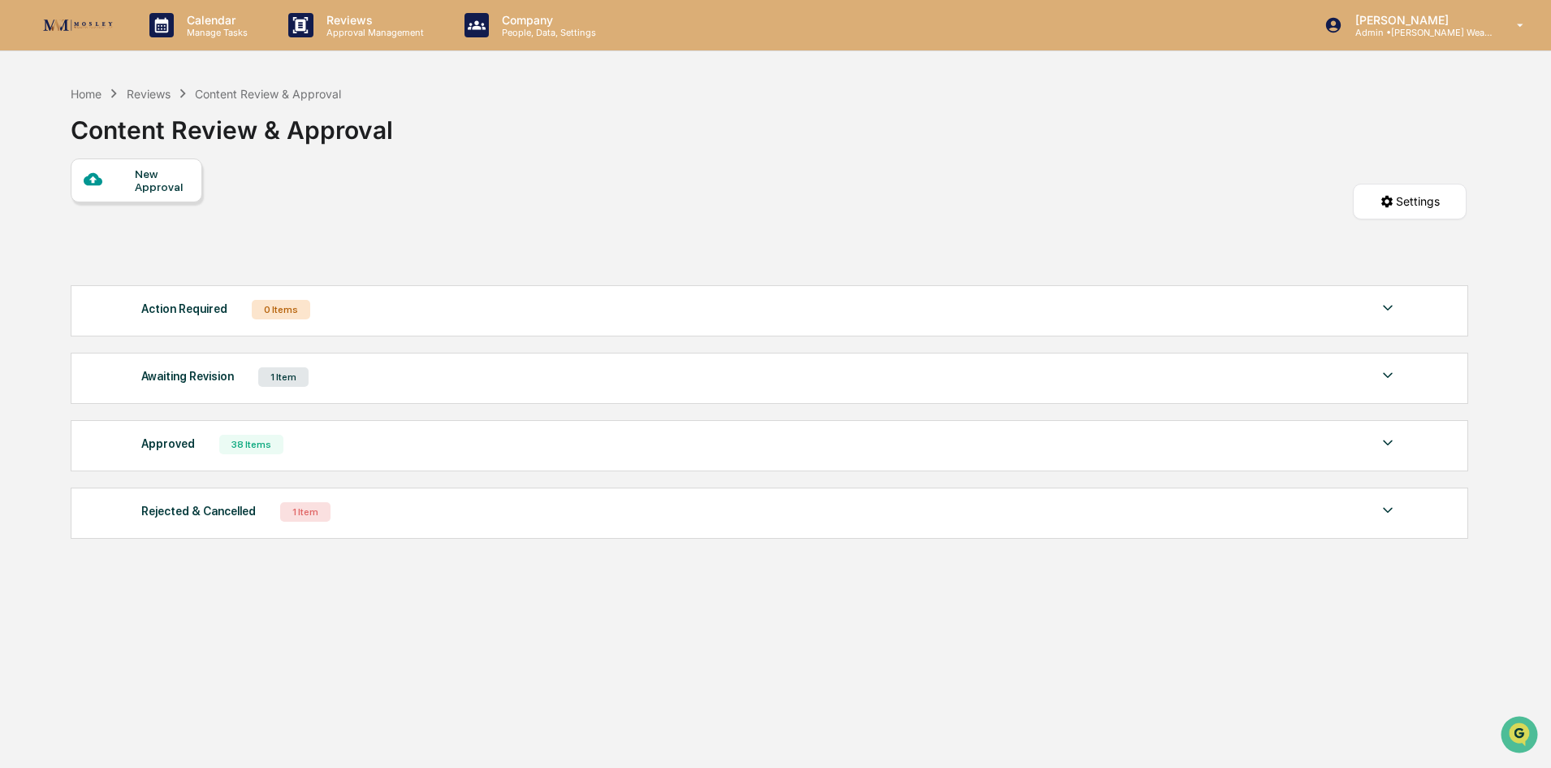
click at [478, 374] on div "Awaiting Revision 1 Item" at bounding box center [769, 376] width 1257 height 23
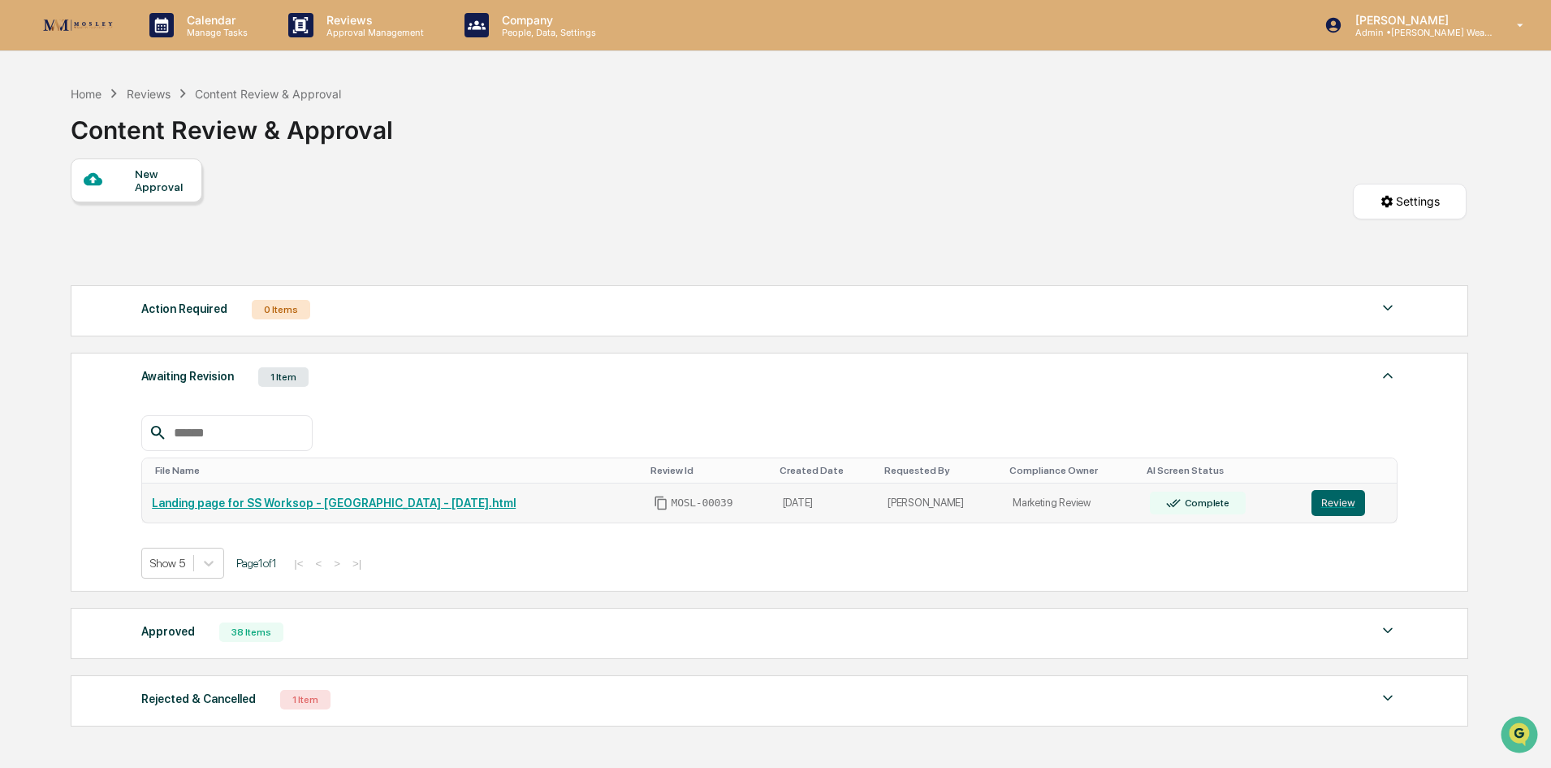
click at [490, 503] on link "Landing page for SS Worksop - [GEOGRAPHIC_DATA] - [DATE].html" at bounding box center [334, 502] width 364 height 13
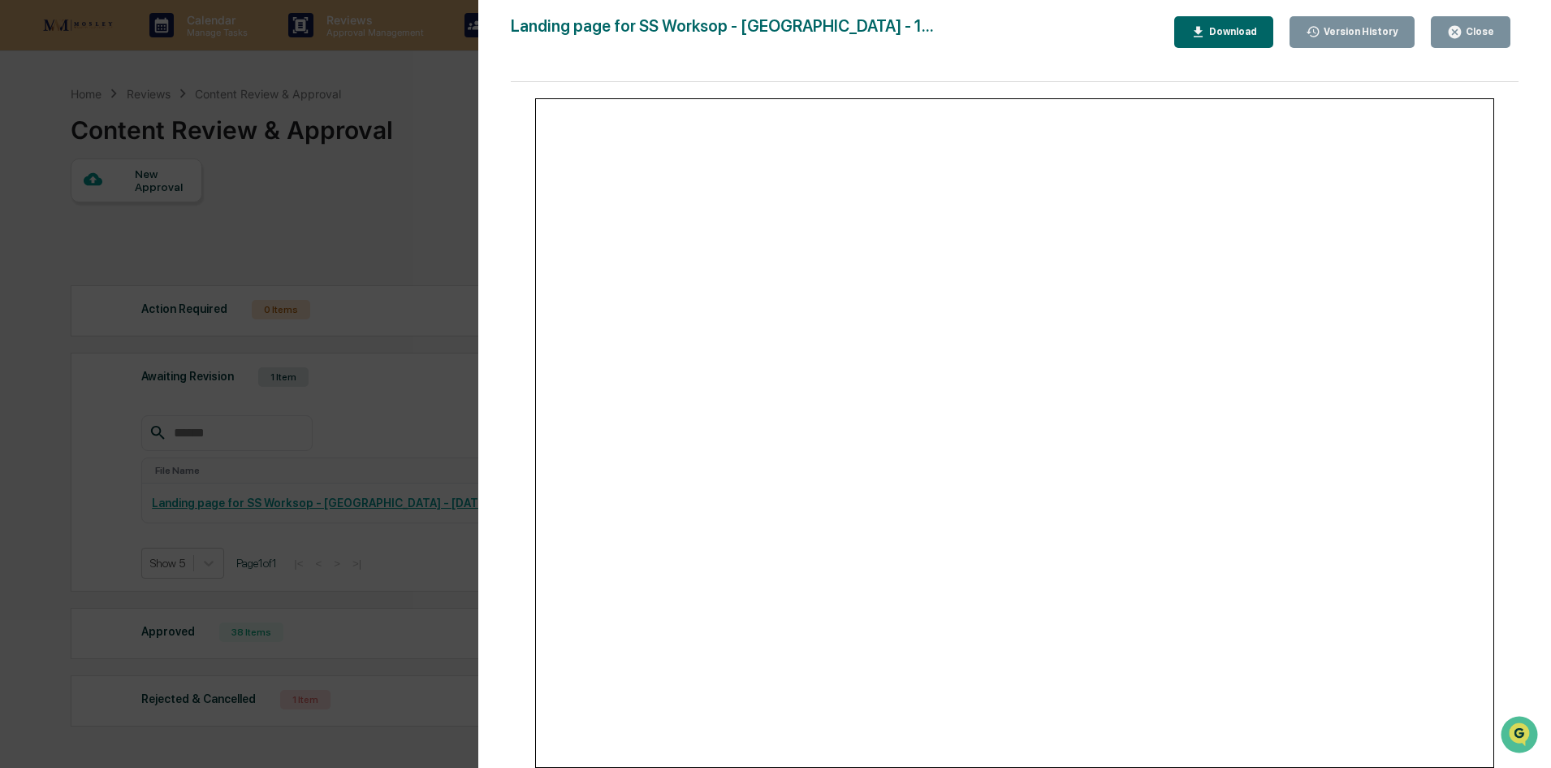
click at [417, 210] on div "Version History [DATE] 11:39 PM [PERSON_NAME] Landing page for SS Worksop - [GE…" at bounding box center [775, 384] width 1551 height 768
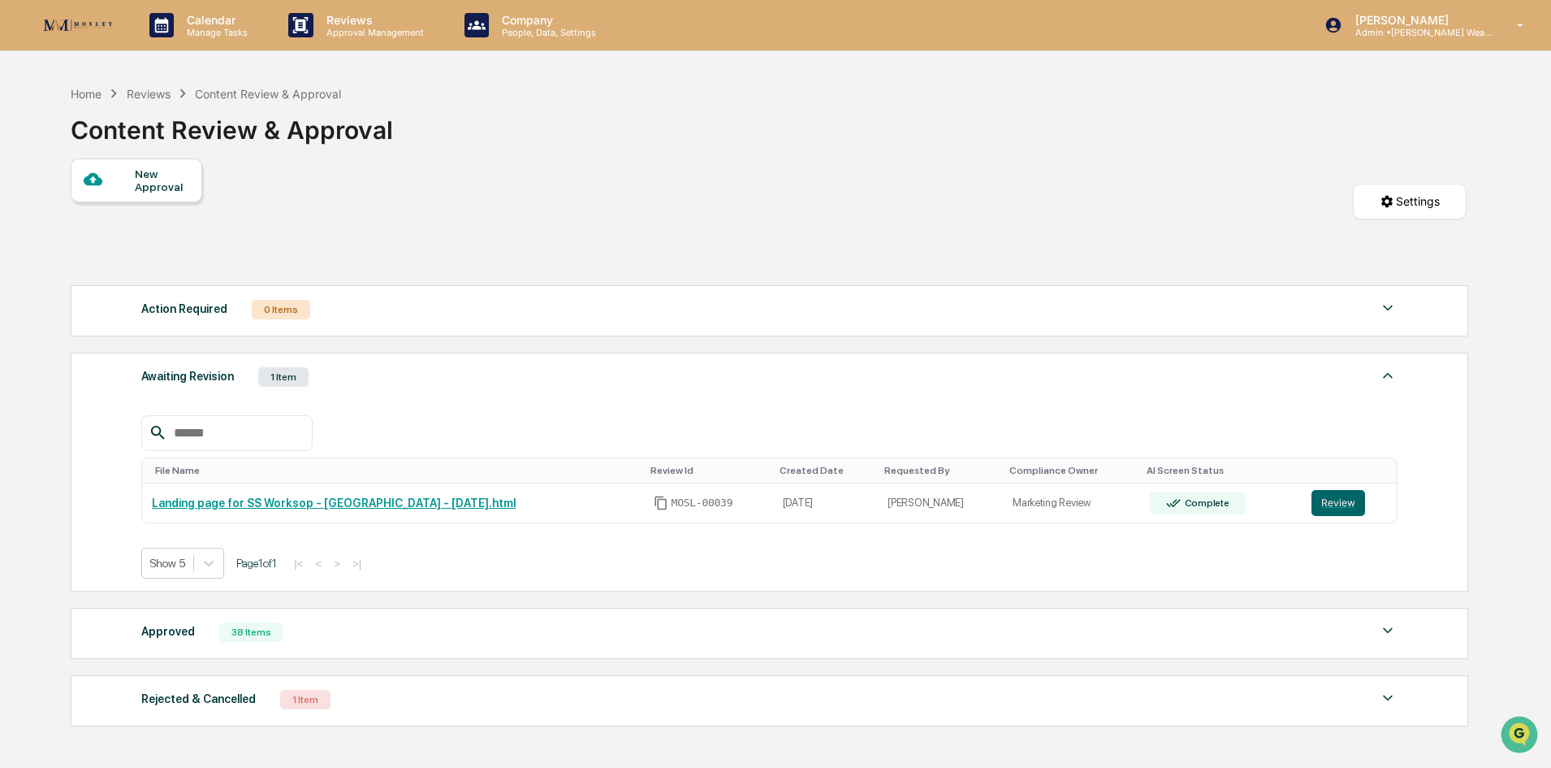
click at [168, 380] on div "Awaiting Revision" at bounding box center [187, 375] width 93 height 21
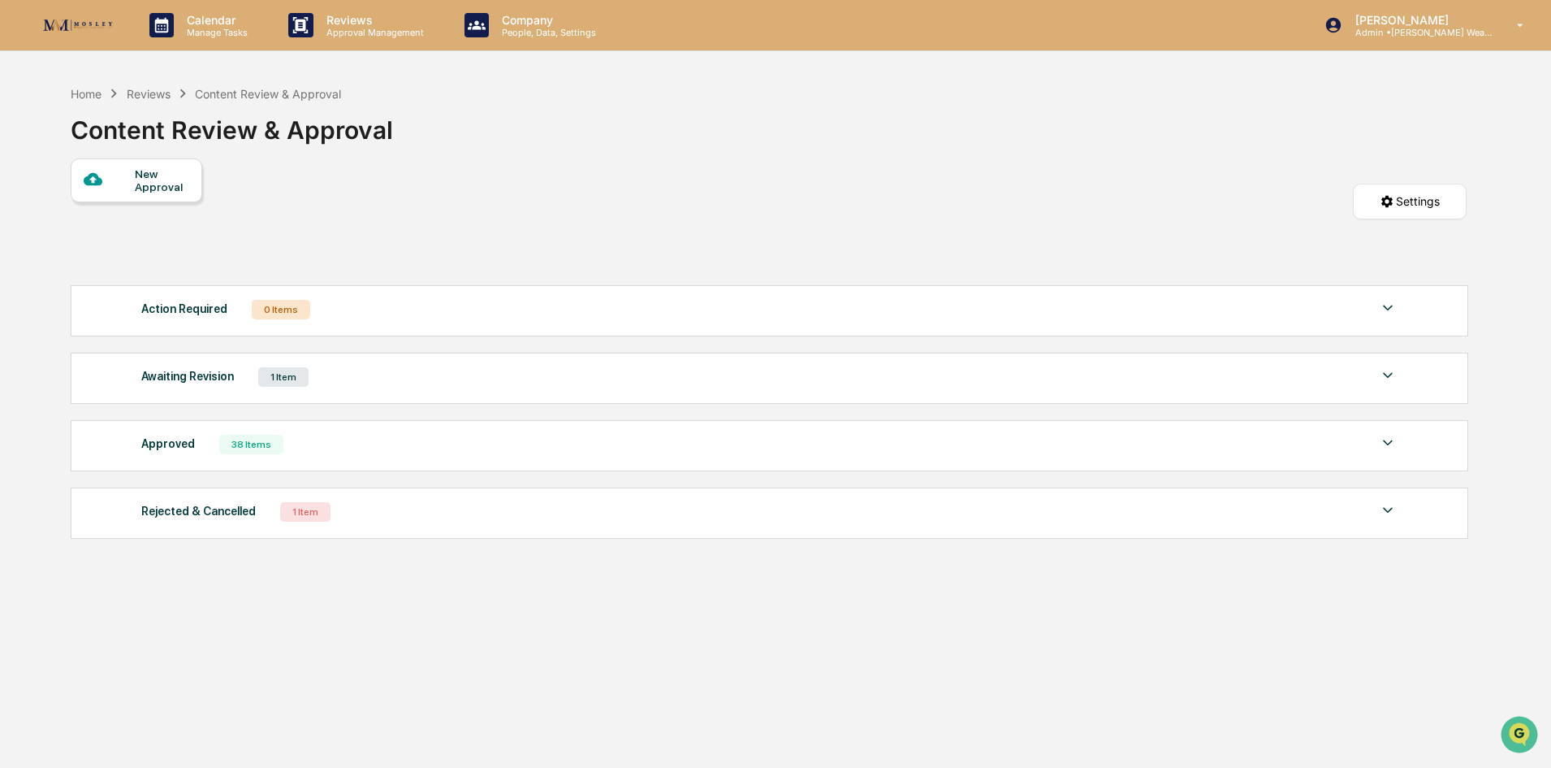
click at [168, 380] on div "Awaiting Revision" at bounding box center [187, 375] width 93 height 21
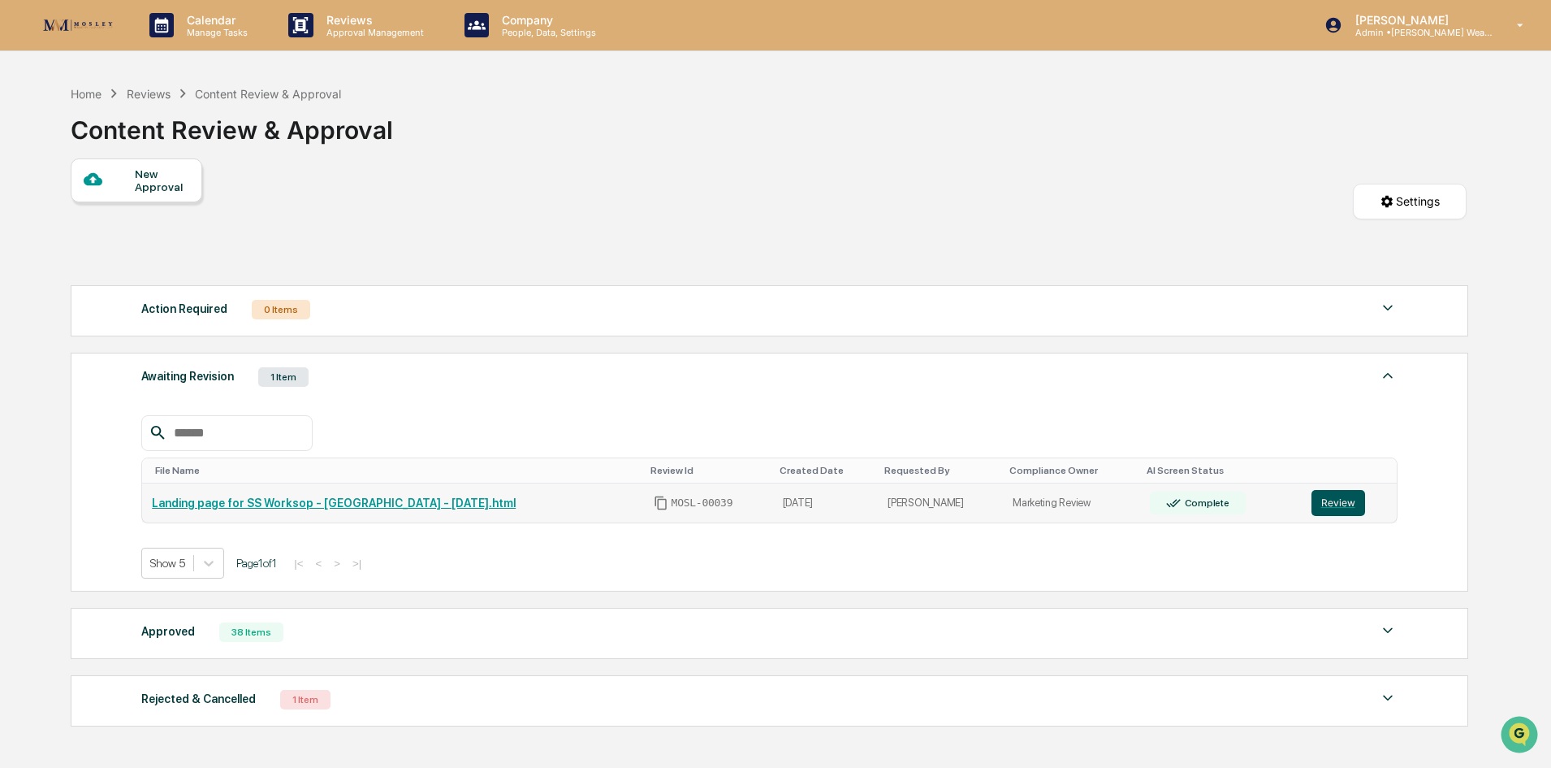
click at [1339, 502] on button "Review" at bounding box center [1339, 503] width 54 height 26
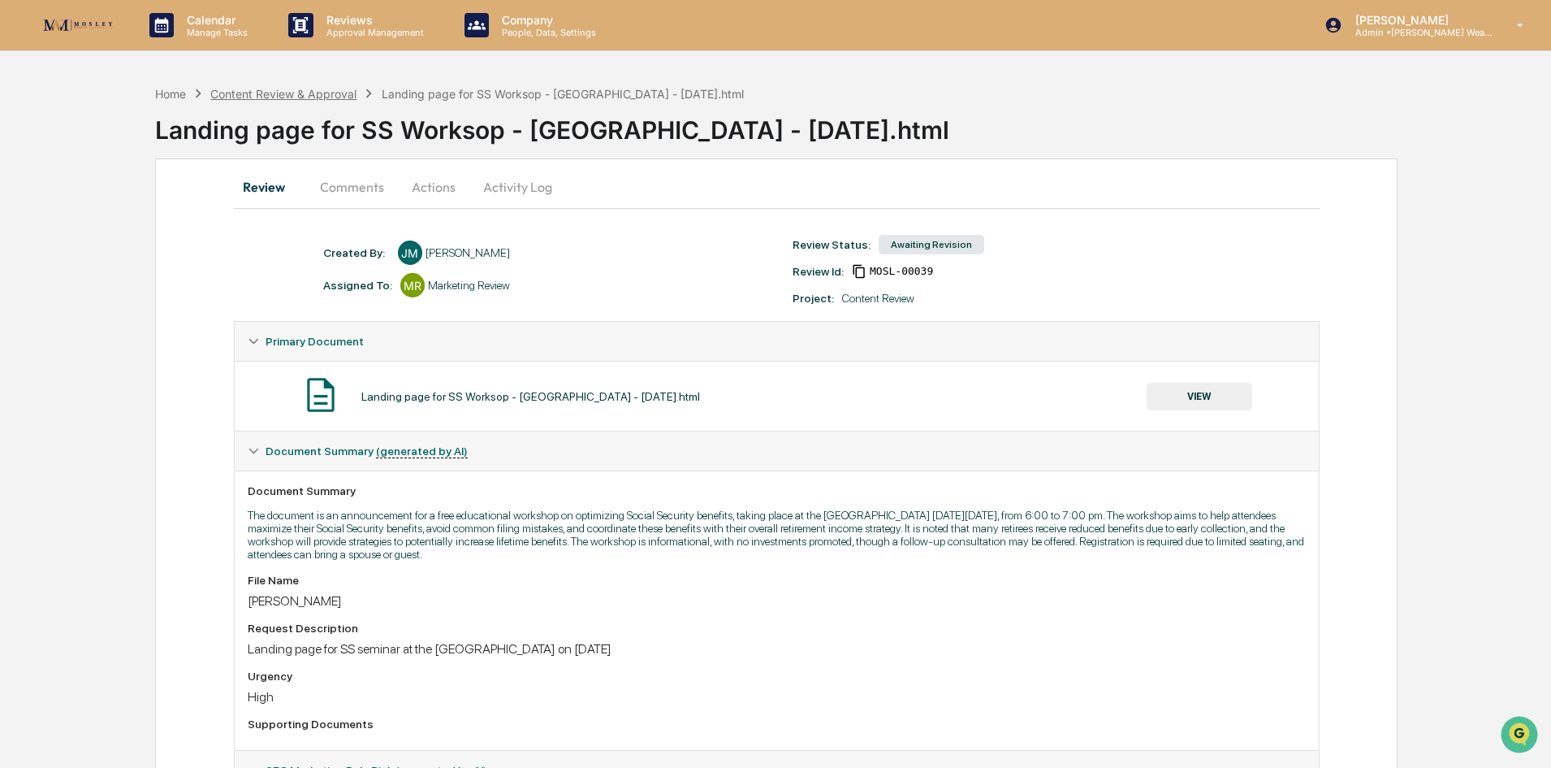
click at [312, 97] on div "Content Review & Approval" at bounding box center [283, 94] width 146 height 14
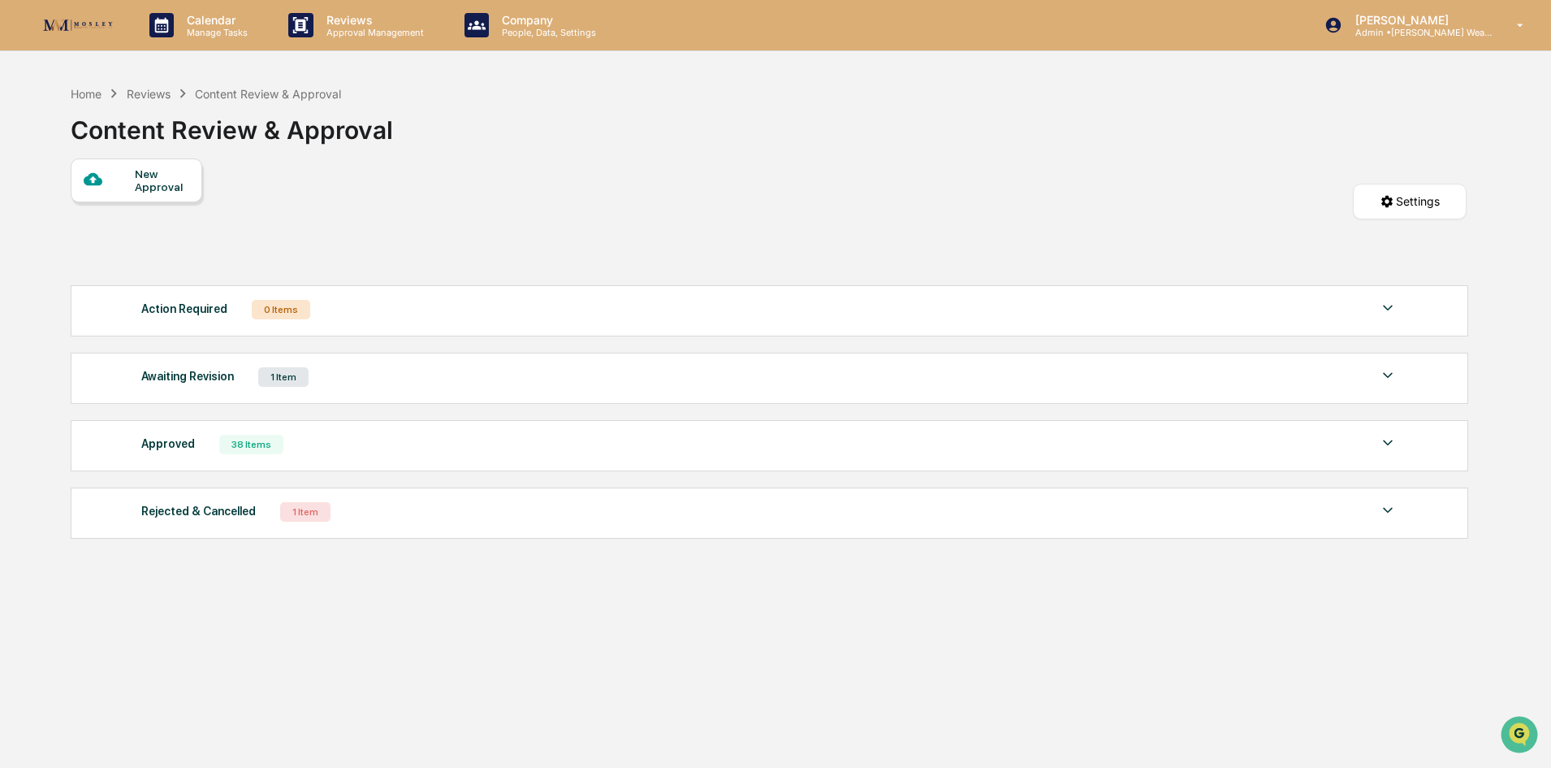
click at [328, 378] on div "Awaiting Revision 1 Item" at bounding box center [769, 376] width 1257 height 23
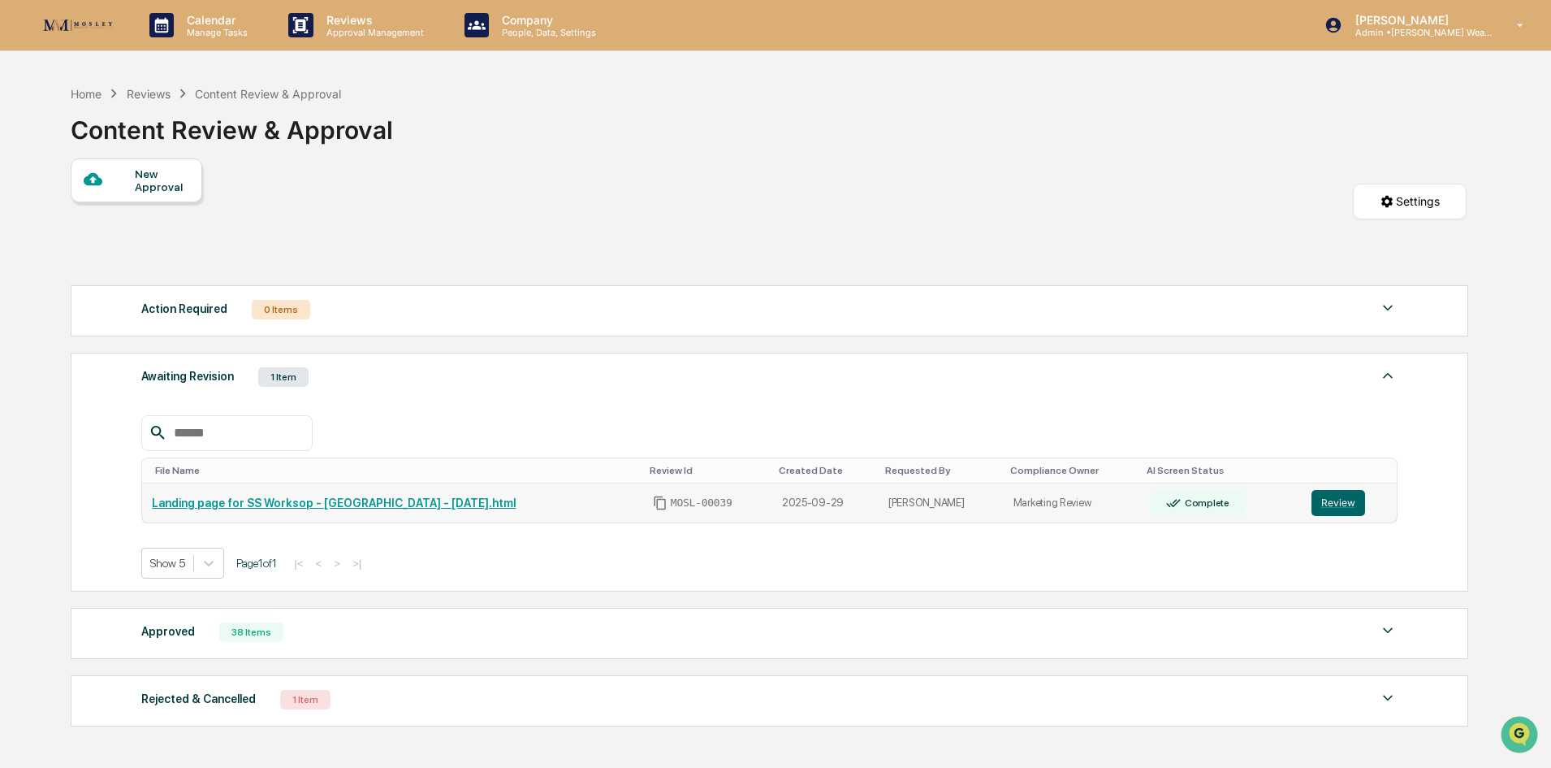
click at [439, 504] on link "Landing page for SS Worksop - [GEOGRAPHIC_DATA] - [DATE].html" at bounding box center [334, 502] width 364 height 13
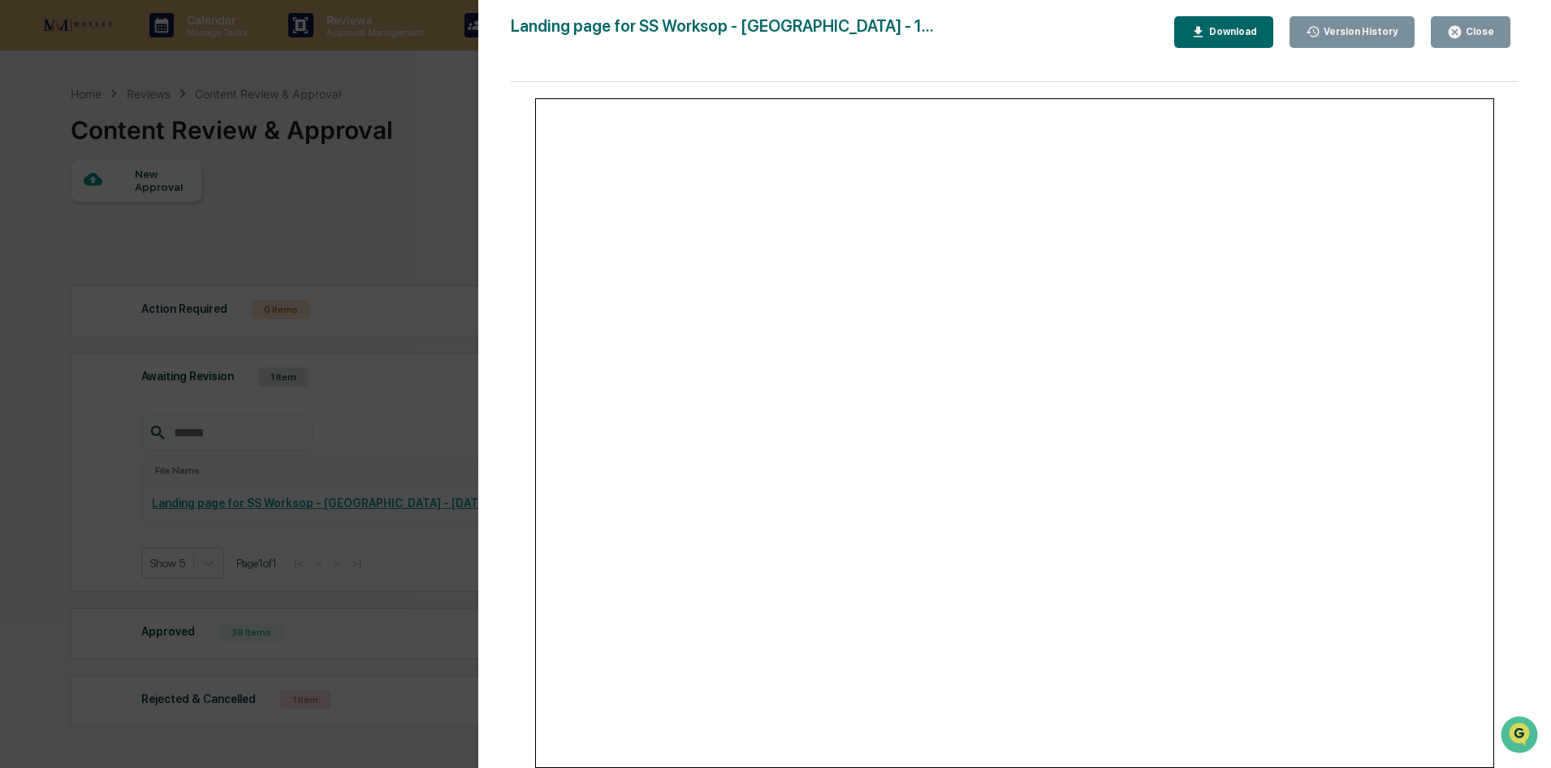
click at [433, 387] on div "Version History 09/29/2025, 11:39 PM Jill McCloskey Landing page for SS Worksop…" at bounding box center [775, 384] width 1551 height 768
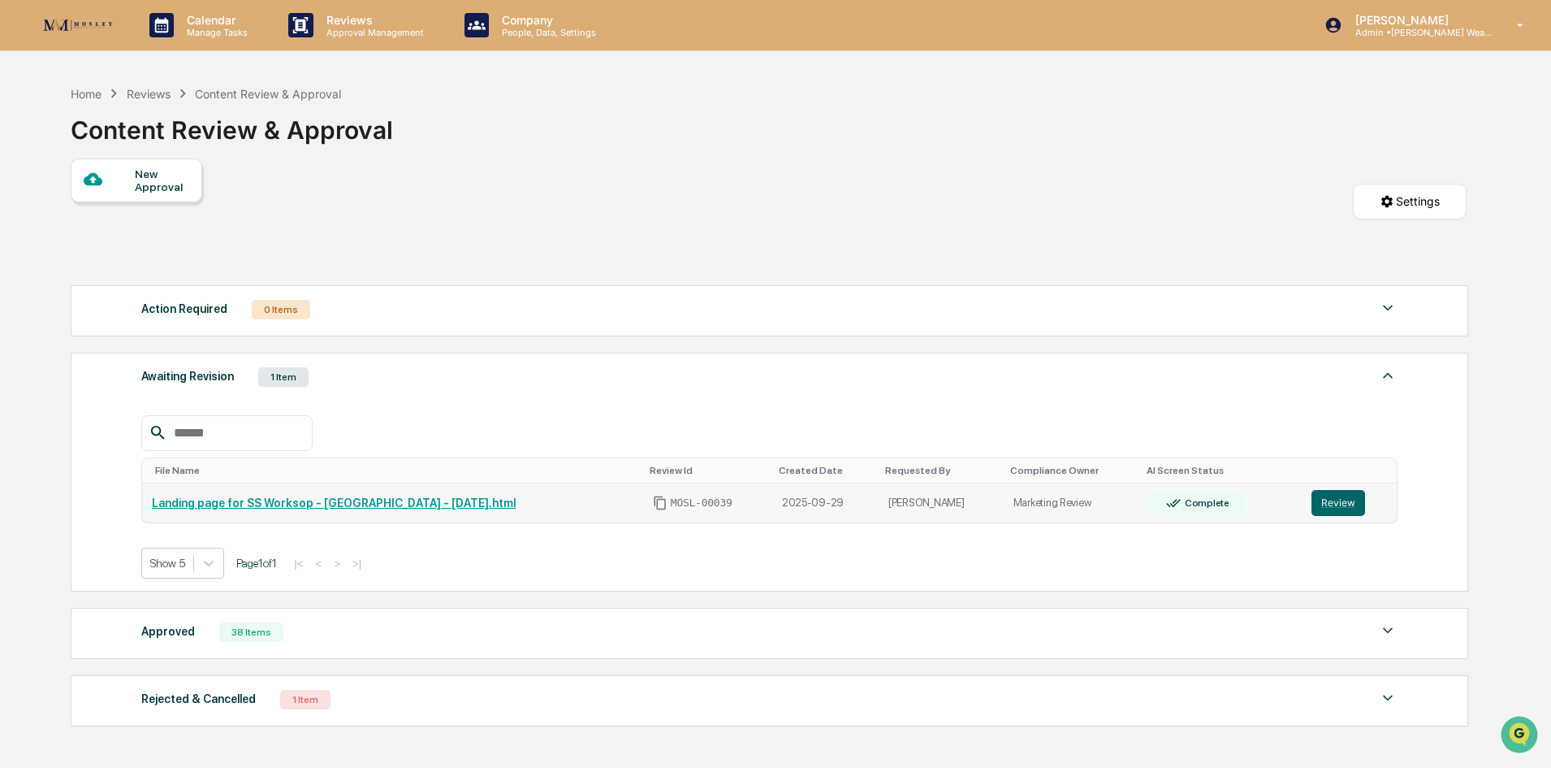
click at [1183, 504] on div "Complete" at bounding box center [1206, 502] width 48 height 11
click at [1085, 492] on td "Marketing Review" at bounding box center [1072, 503] width 137 height 40
click at [1339, 496] on button "Review" at bounding box center [1339, 503] width 54 height 26
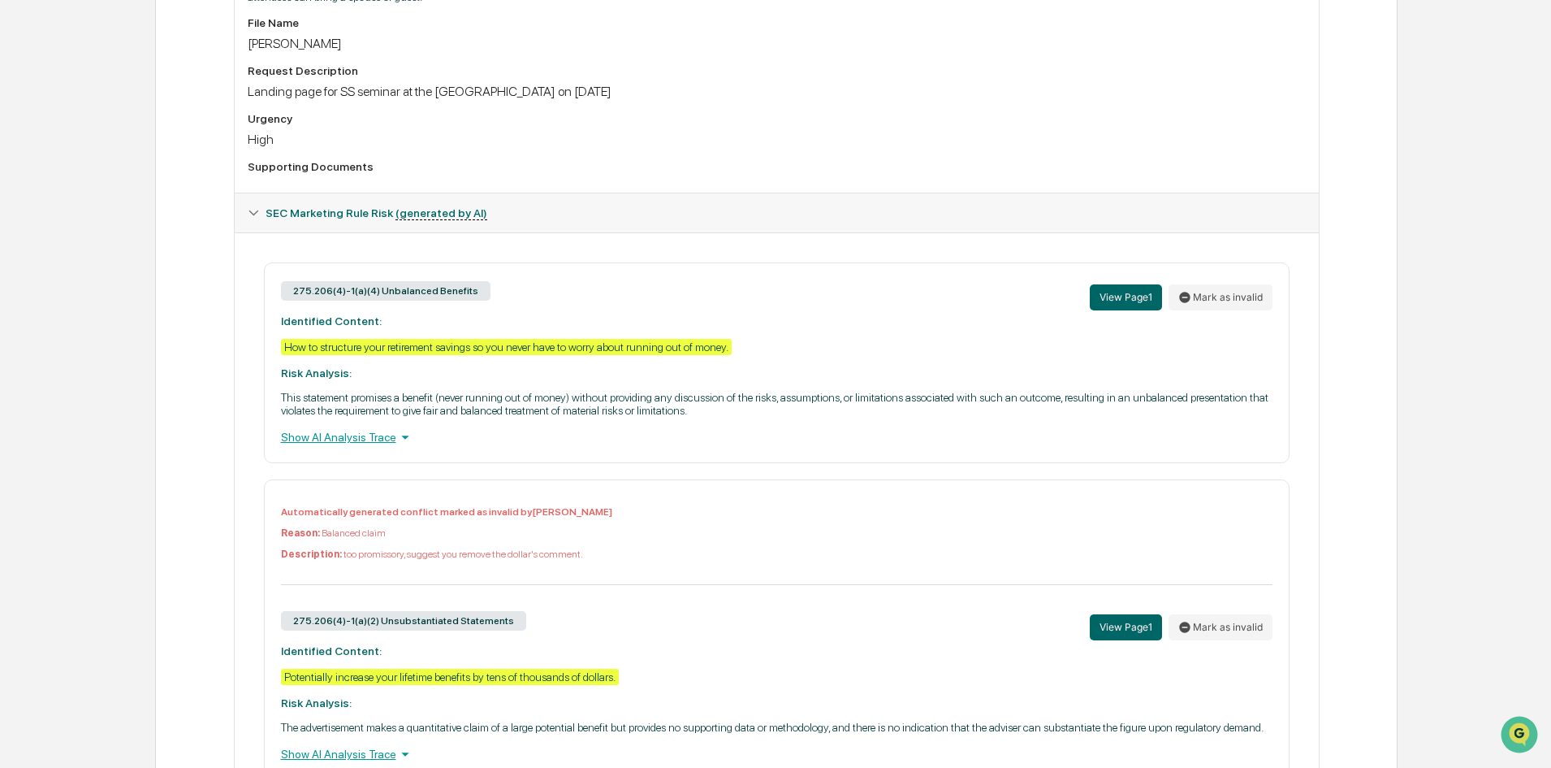
scroll to position [642, 0]
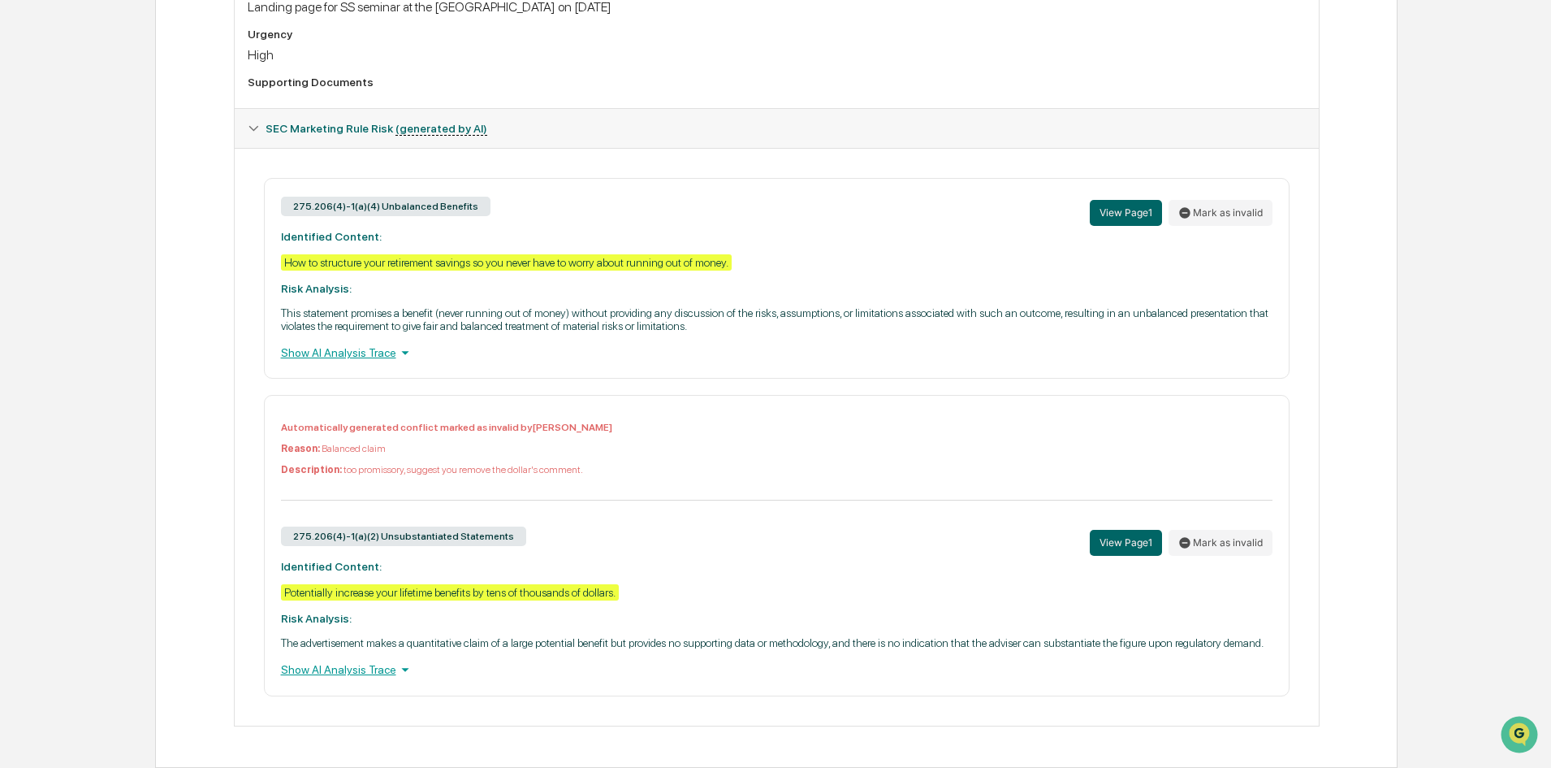
click at [346, 594] on div "Potentially increase your lifetime benefits by tens of thousands of dollars." at bounding box center [450, 592] width 338 height 16
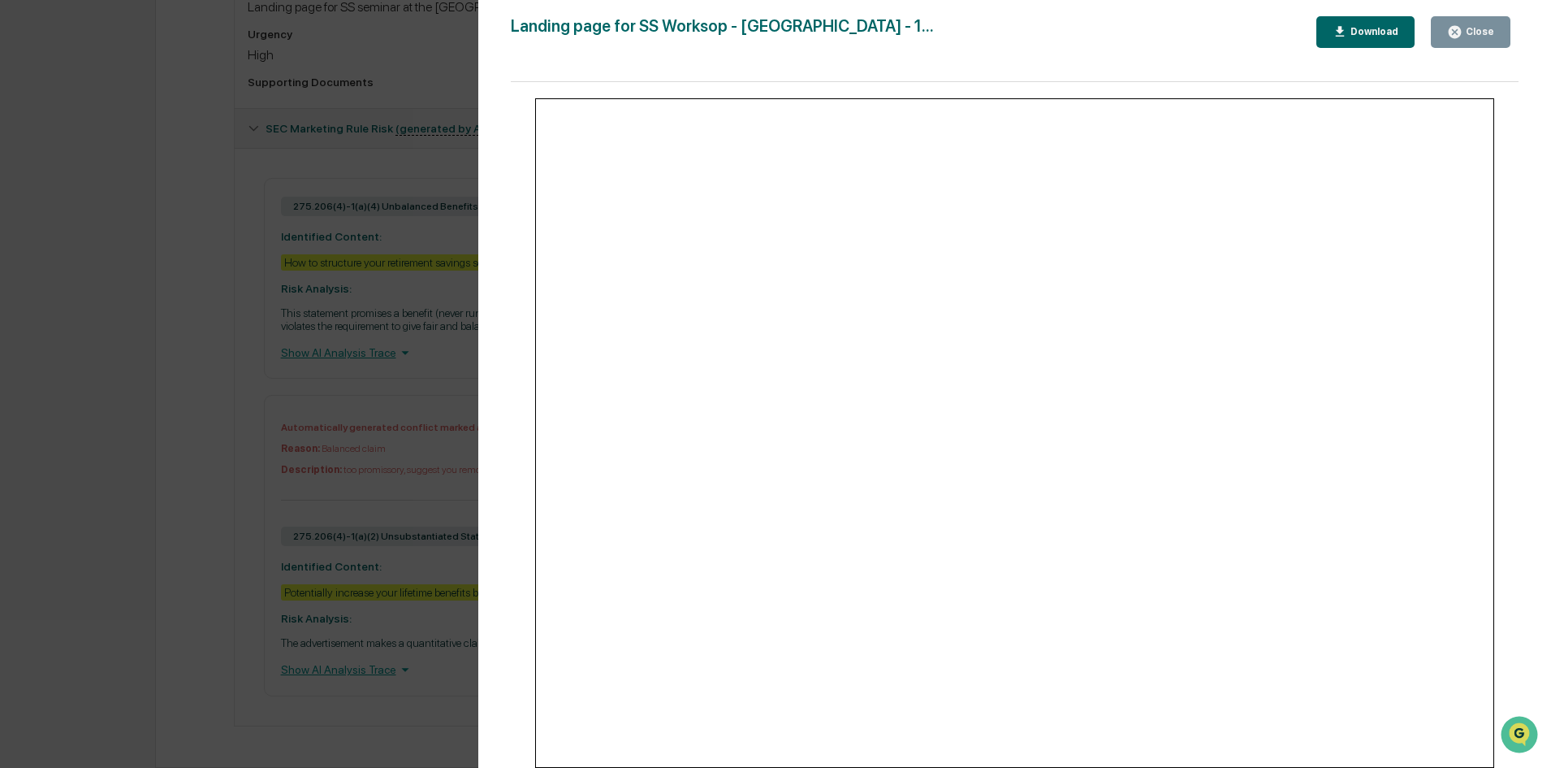
click at [450, 342] on div "Version History [DATE] 11:39 PM [PERSON_NAME] Landing page for SS Worksop - [GE…" at bounding box center [775, 384] width 1551 height 768
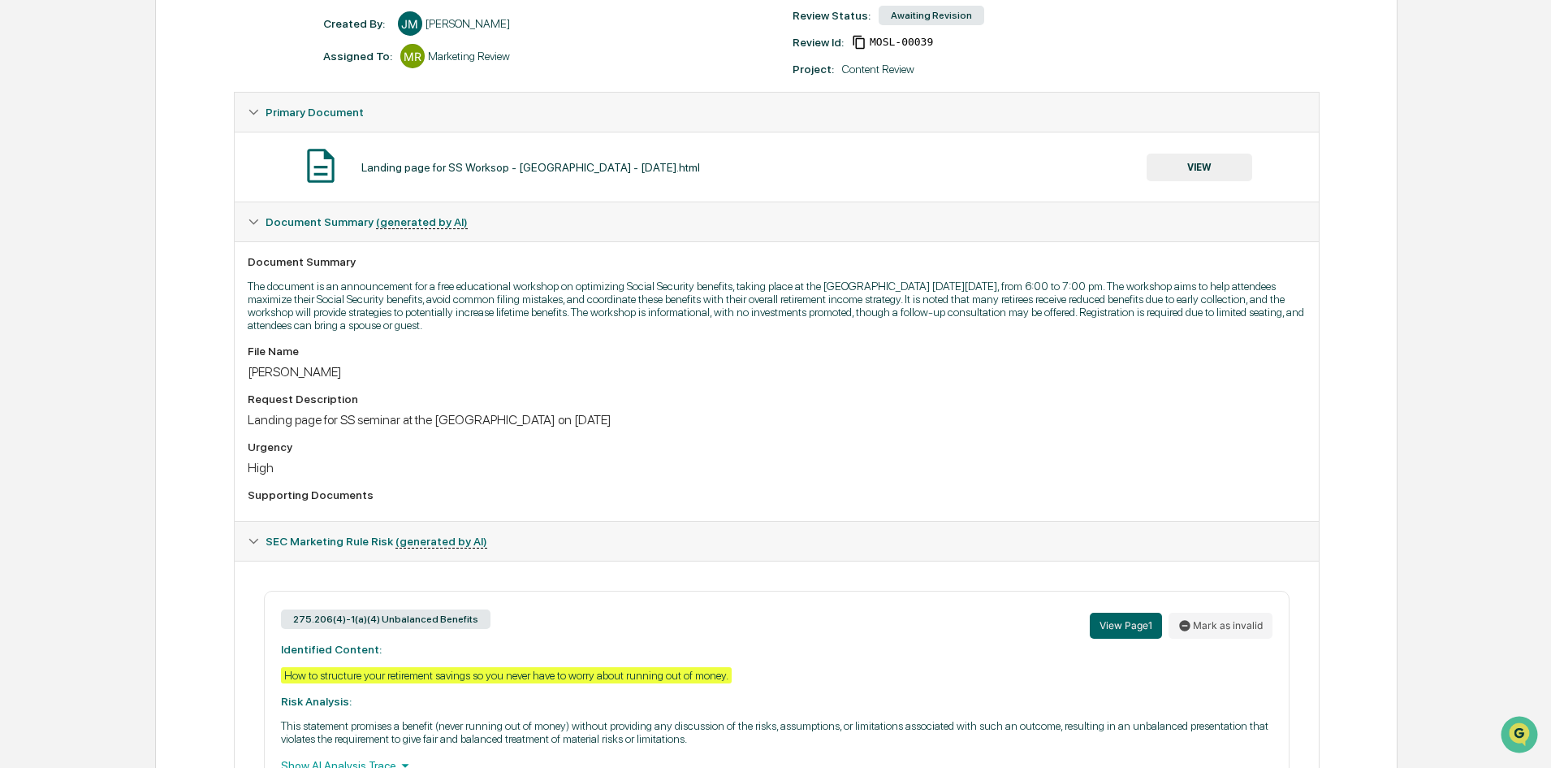
scroll to position [236, 0]
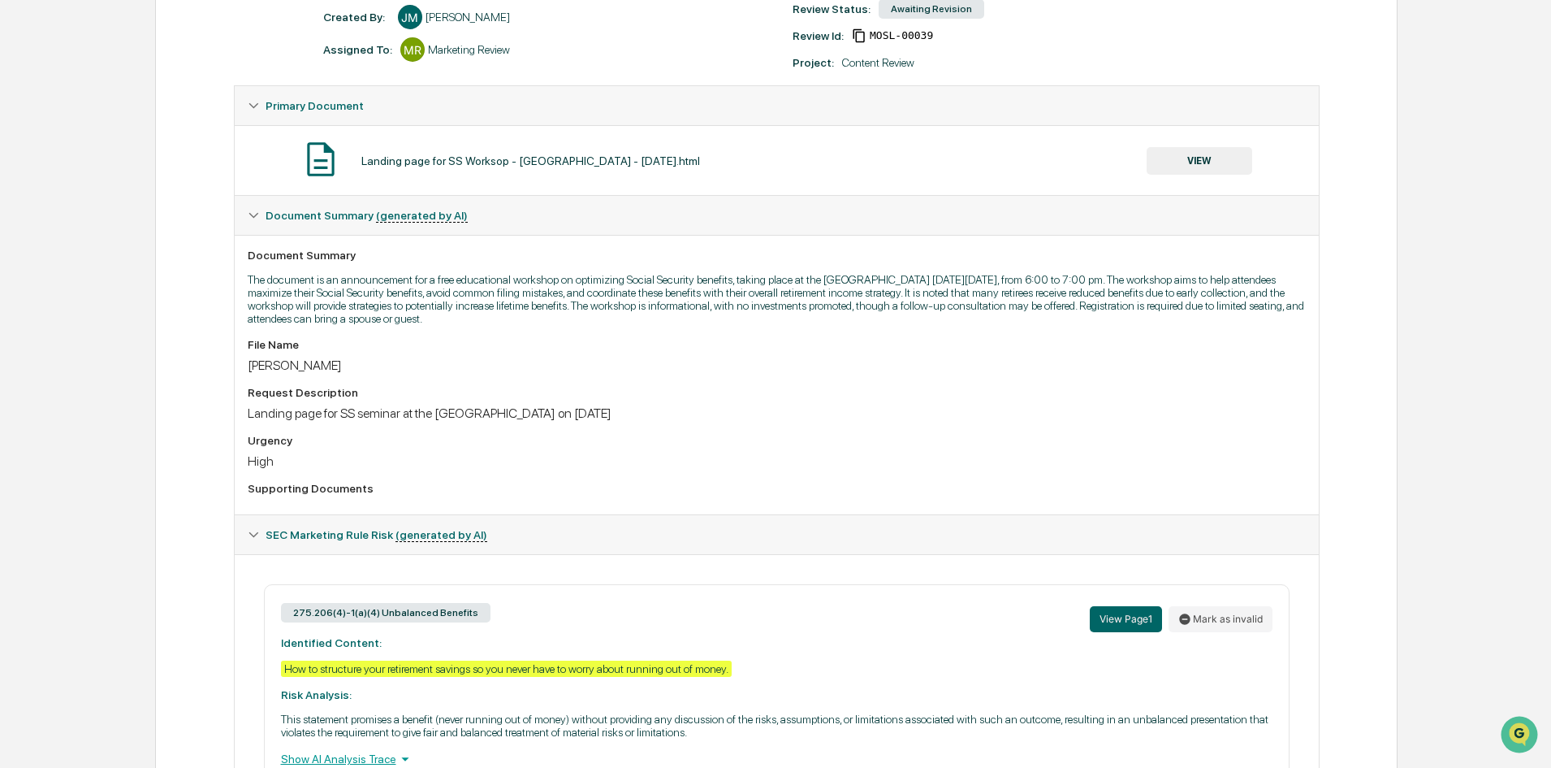
click at [318, 499] on div "Supporting Documents" at bounding box center [777, 491] width 1058 height 19
click at [255, 526] on div "SEC Marketing Rule Risk (generated by AI)" at bounding box center [777, 534] width 1084 height 39
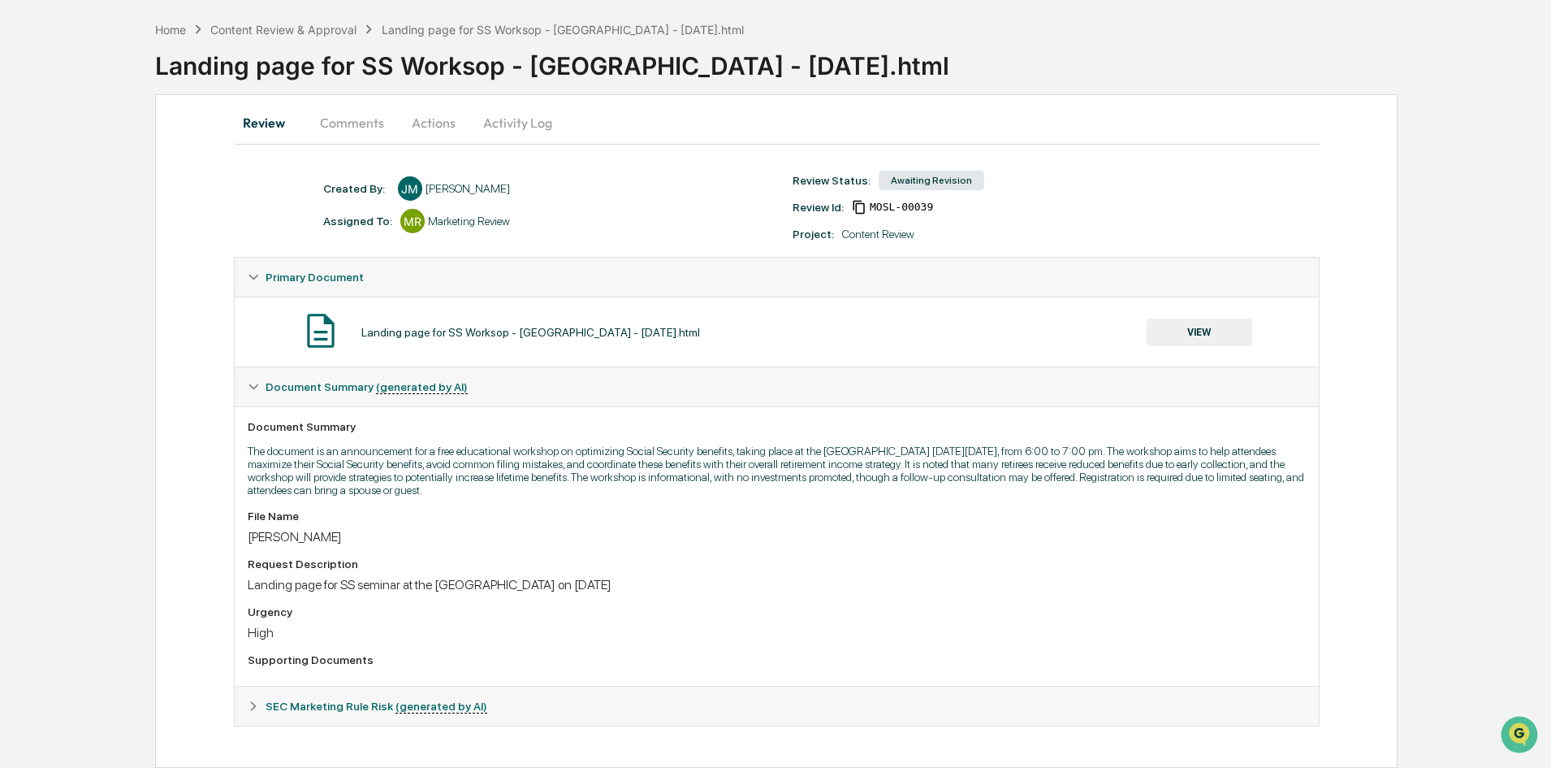
scroll to position [64, 0]
click at [261, 382] on div "Document Summary (generated by AI)" at bounding box center [777, 386] width 1084 height 39
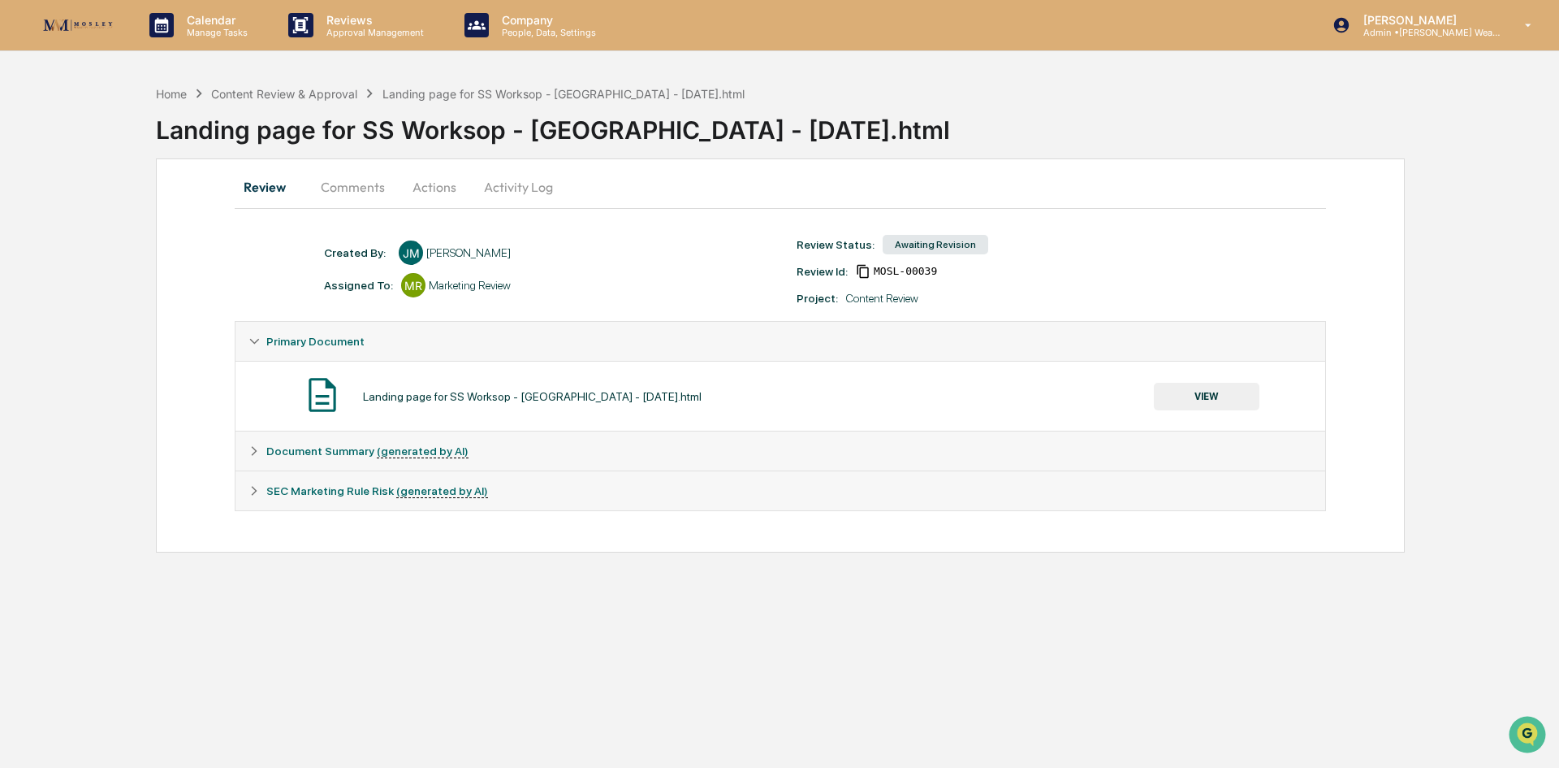
click at [256, 341] on icon at bounding box center [254, 342] width 10 height 6
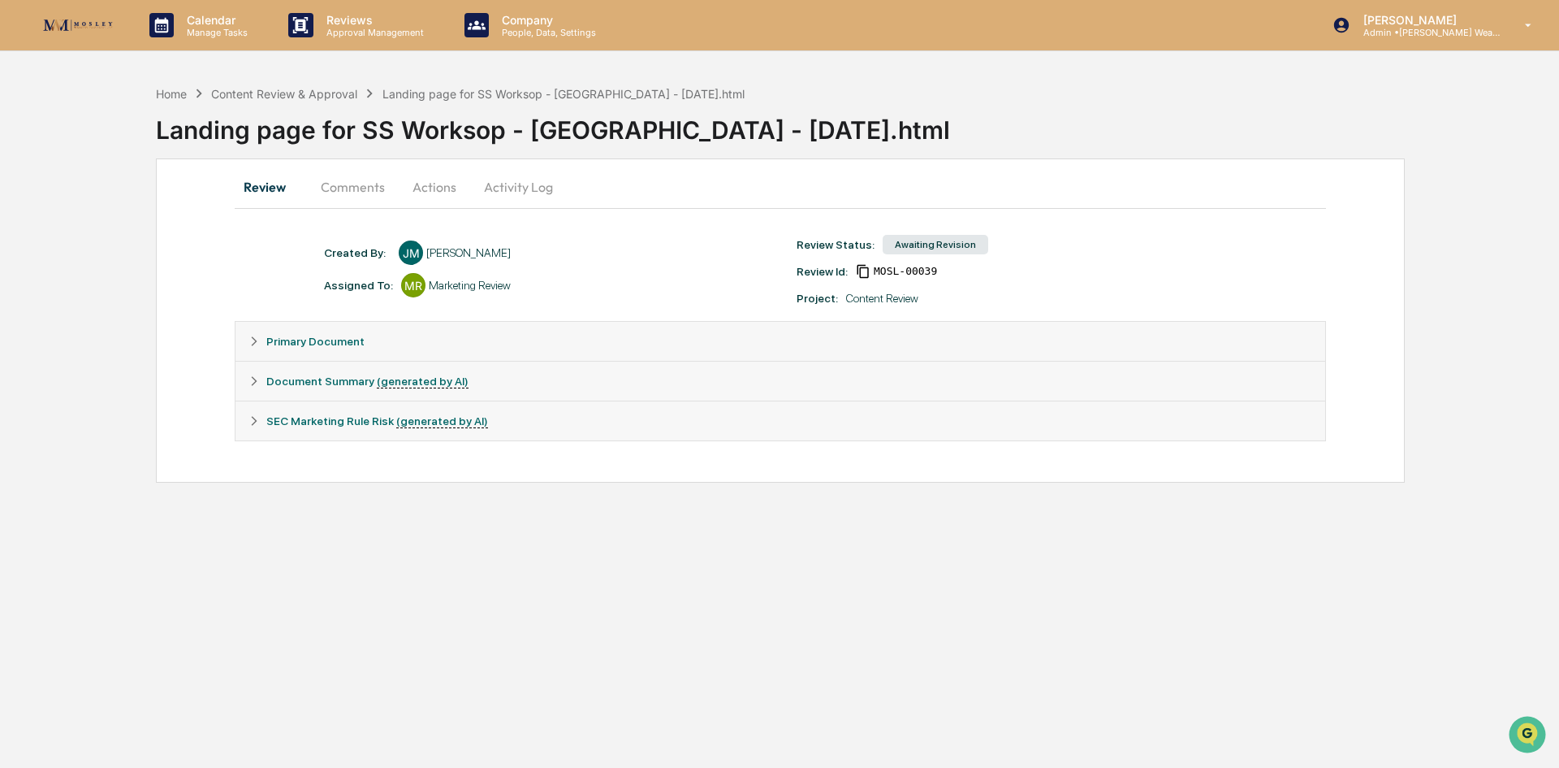
click at [880, 293] on div "Content Review" at bounding box center [882, 298] width 72 height 13
click at [911, 231] on div "Review Comments Actions Activity Log Created By: ‎ ‎ JM Jill McCloskey Assigned…" at bounding box center [780, 320] width 1249 height 324
click at [704, 257] on div "Created By: ‎ ‎ JM Jill McCloskey" at bounding box center [552, 252] width 473 height 24
drag, startPoint x: 487, startPoint y: 260, endPoint x: 448, endPoint y: 274, distance: 41.4
click at [486, 262] on div "Created By: ‎ ‎ JM Jill McCloskey" at bounding box center [552, 252] width 473 height 24
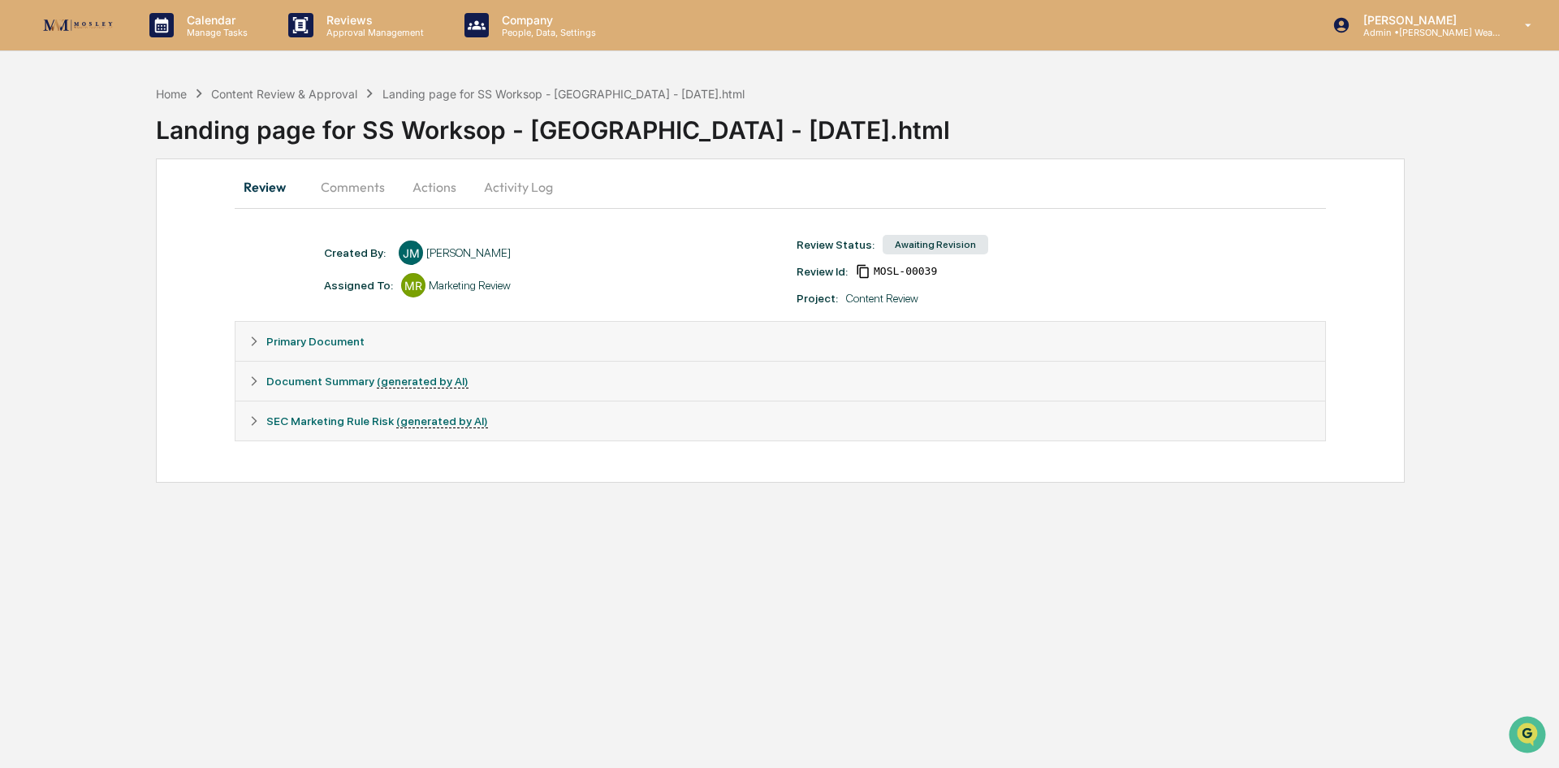
click at [448, 274] on div "Assigned To: MR Marketing Review" at bounding box center [552, 285] width 473 height 24
click at [515, 197] on button "Activity Log" at bounding box center [518, 186] width 95 height 39
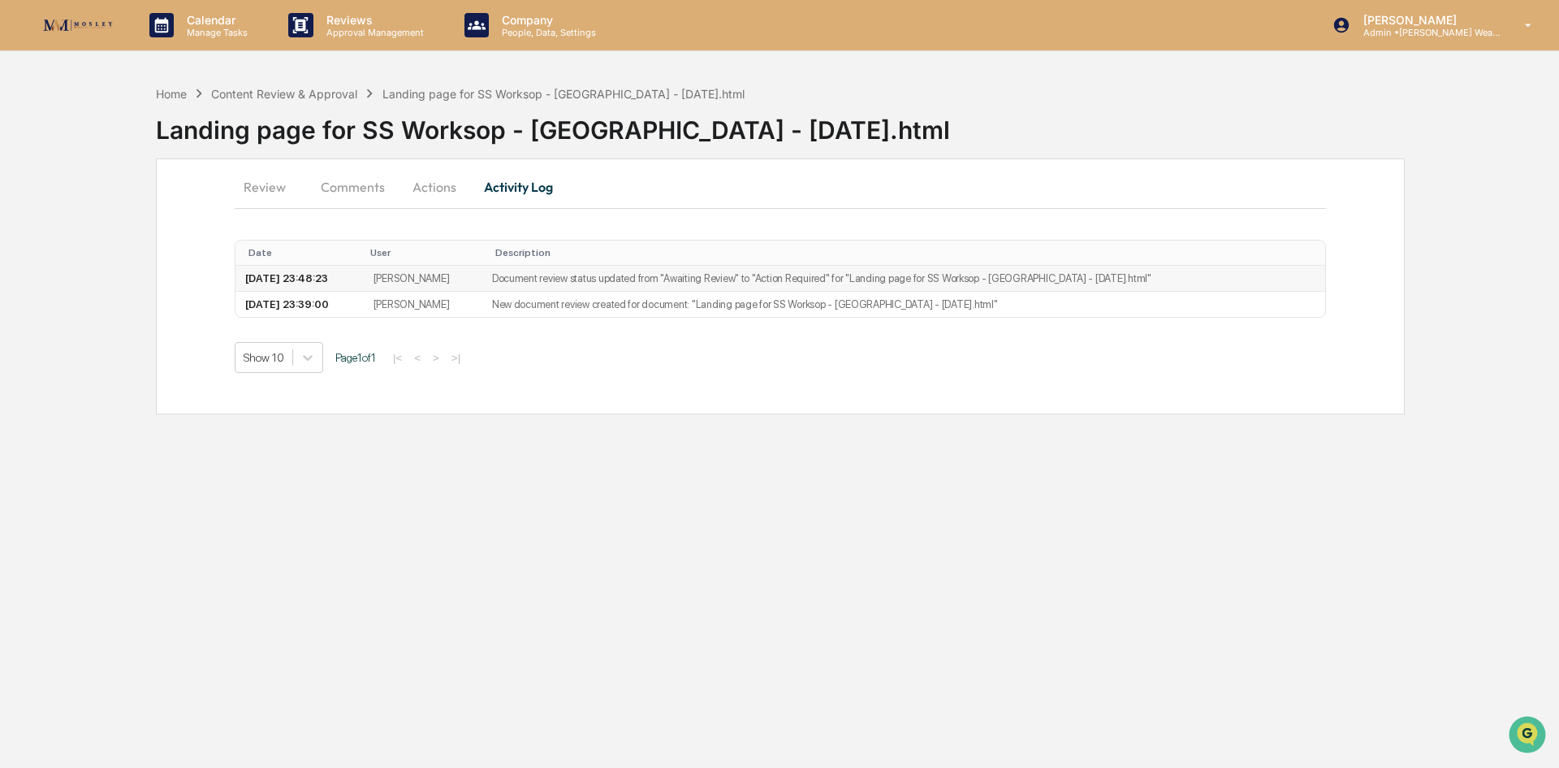
click at [451, 271] on td "[PERSON_NAME]" at bounding box center [423, 279] width 119 height 26
click at [555, 301] on td "New document review created for document: "Landing page for SS Worksop - Lakesi…" at bounding box center [903, 304] width 843 height 25
click at [429, 314] on td "[PERSON_NAME]" at bounding box center [423, 304] width 119 height 25
click at [422, 194] on button "Actions" at bounding box center [434, 186] width 73 height 39
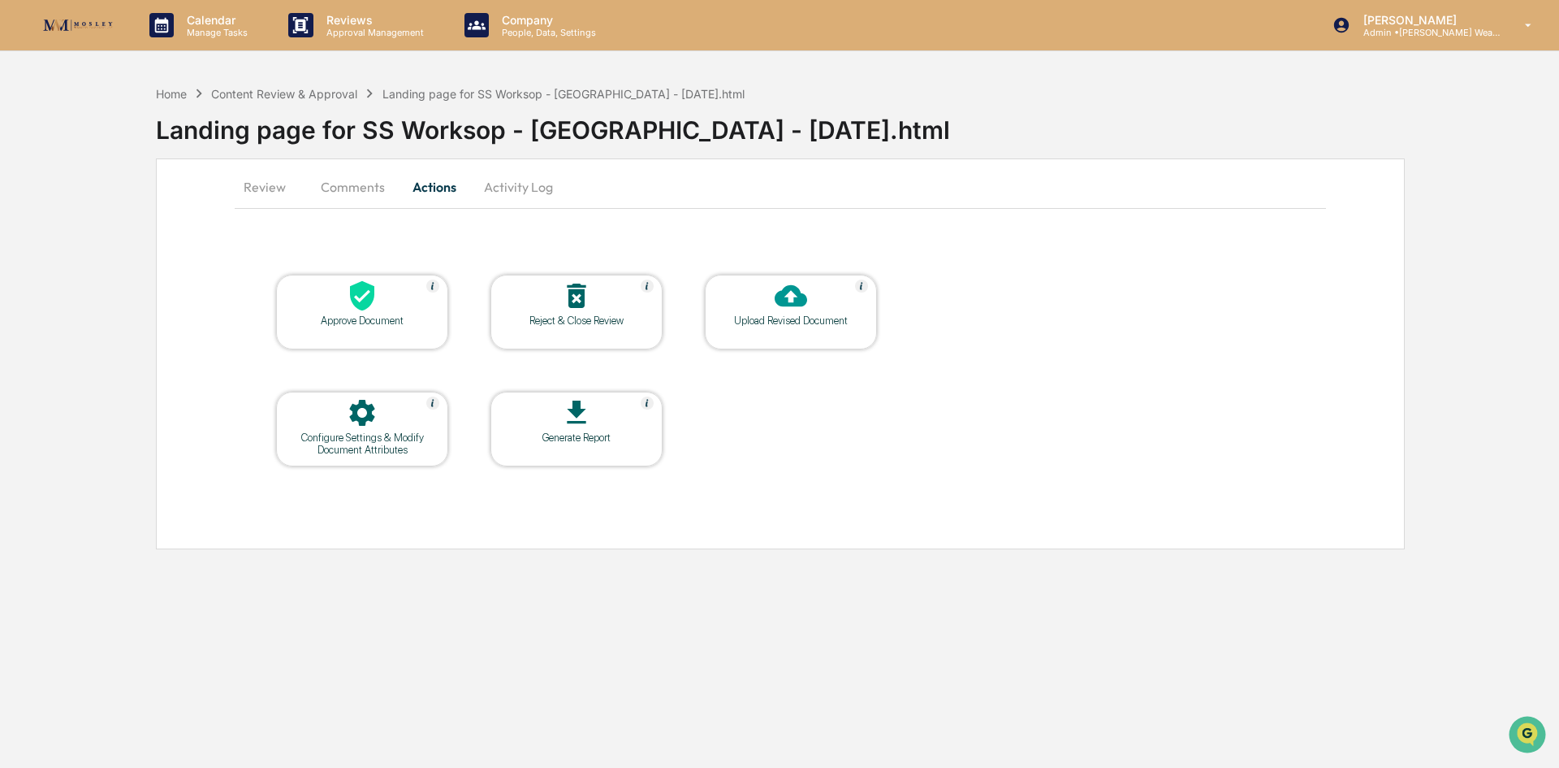
click at [374, 189] on button "Comments" at bounding box center [353, 186] width 90 height 39
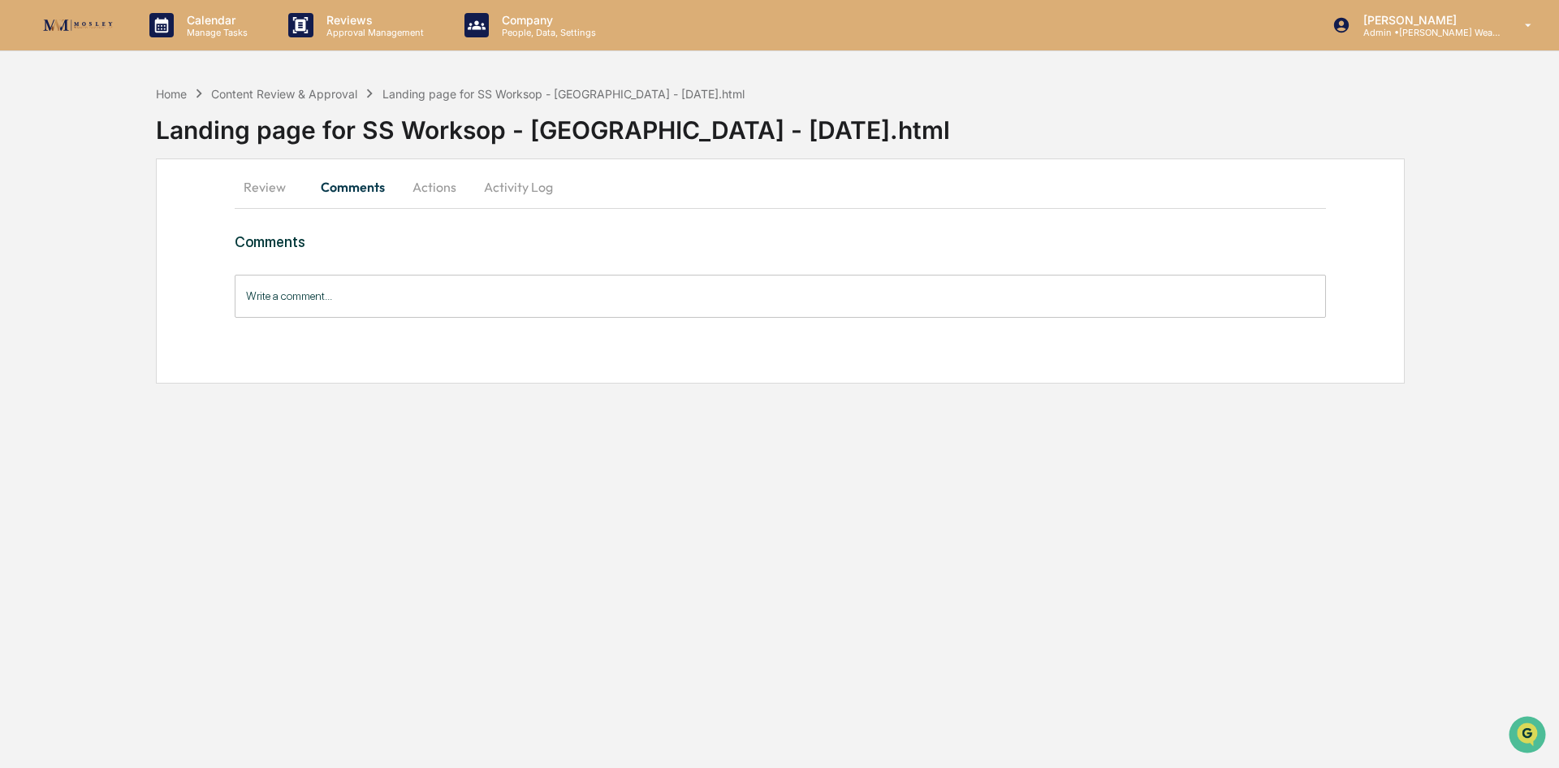
click at [421, 197] on button "Actions" at bounding box center [434, 186] width 73 height 39
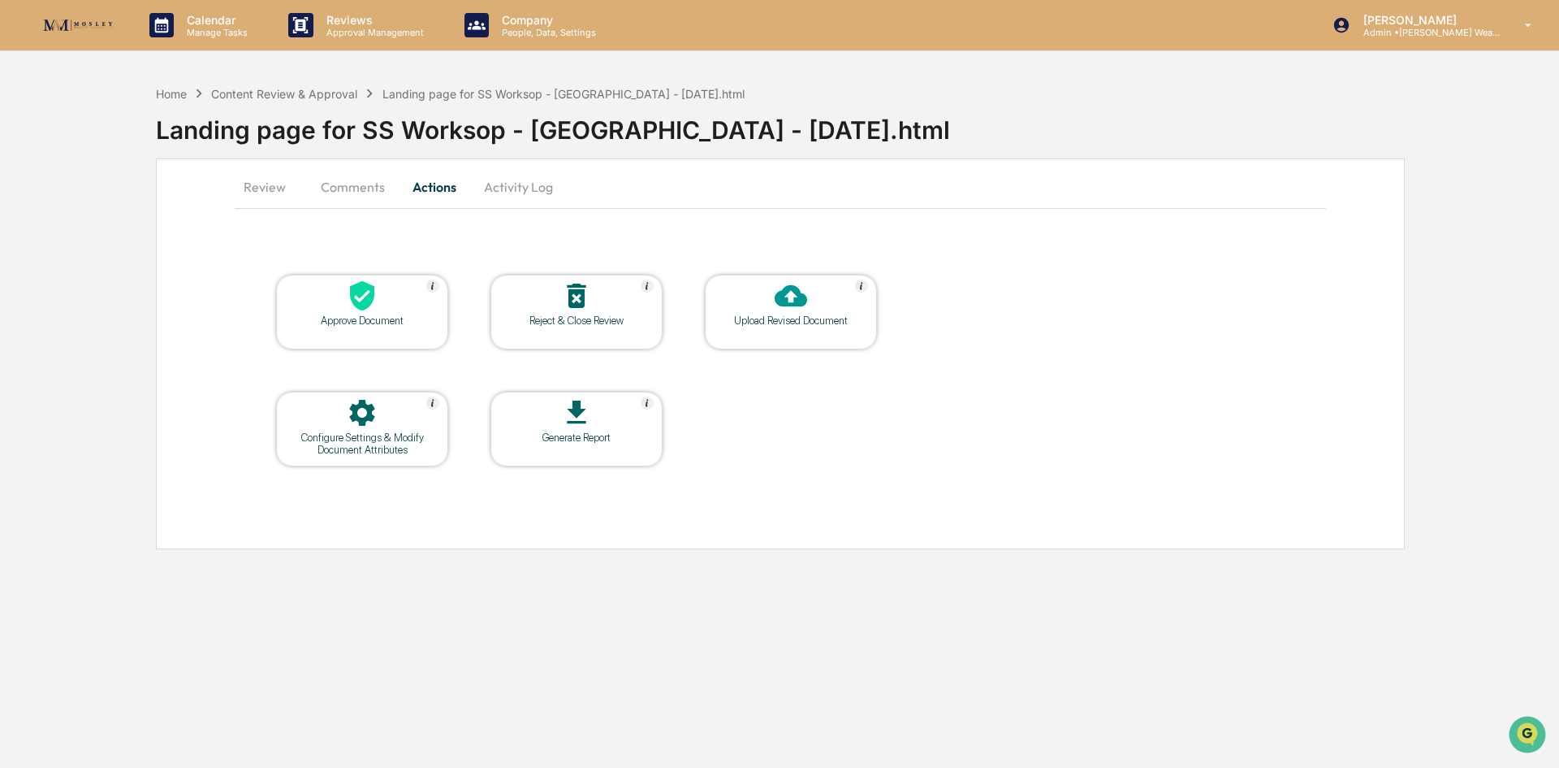
click at [272, 188] on button "Review" at bounding box center [271, 186] width 73 height 39
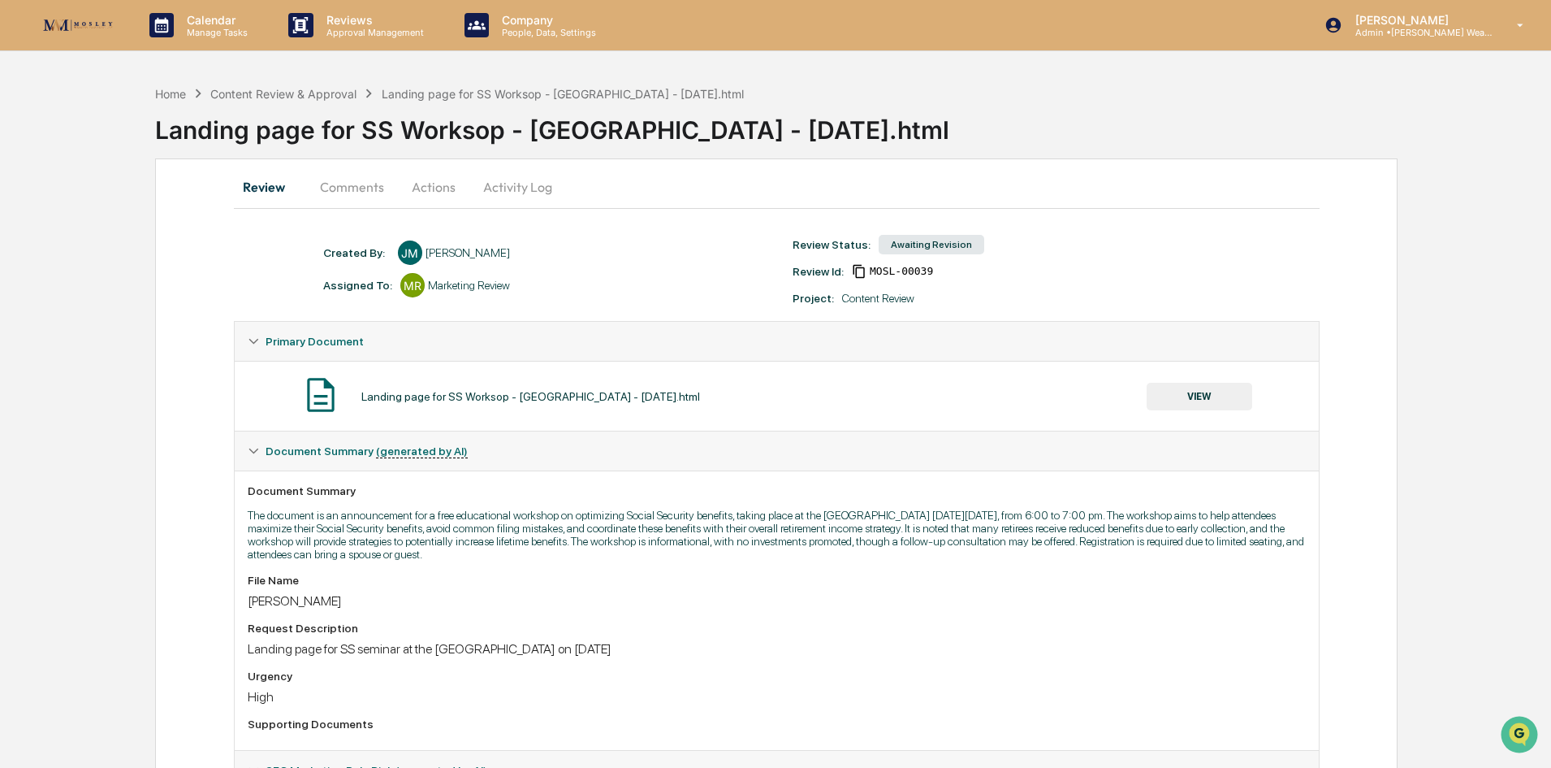
click at [355, 184] on button "Comments" at bounding box center [352, 186] width 90 height 39
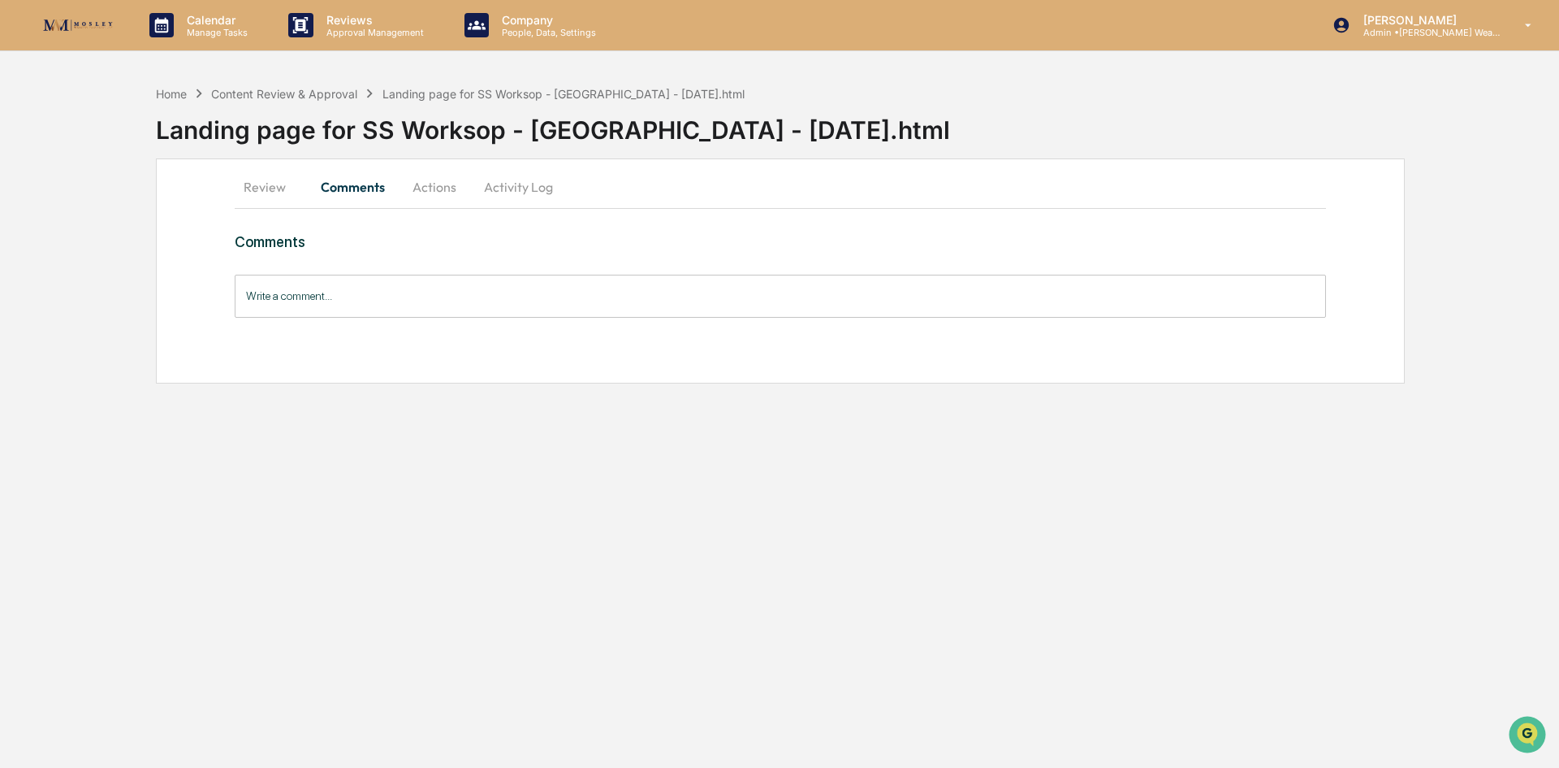
click at [445, 184] on button "Actions" at bounding box center [434, 186] width 73 height 39
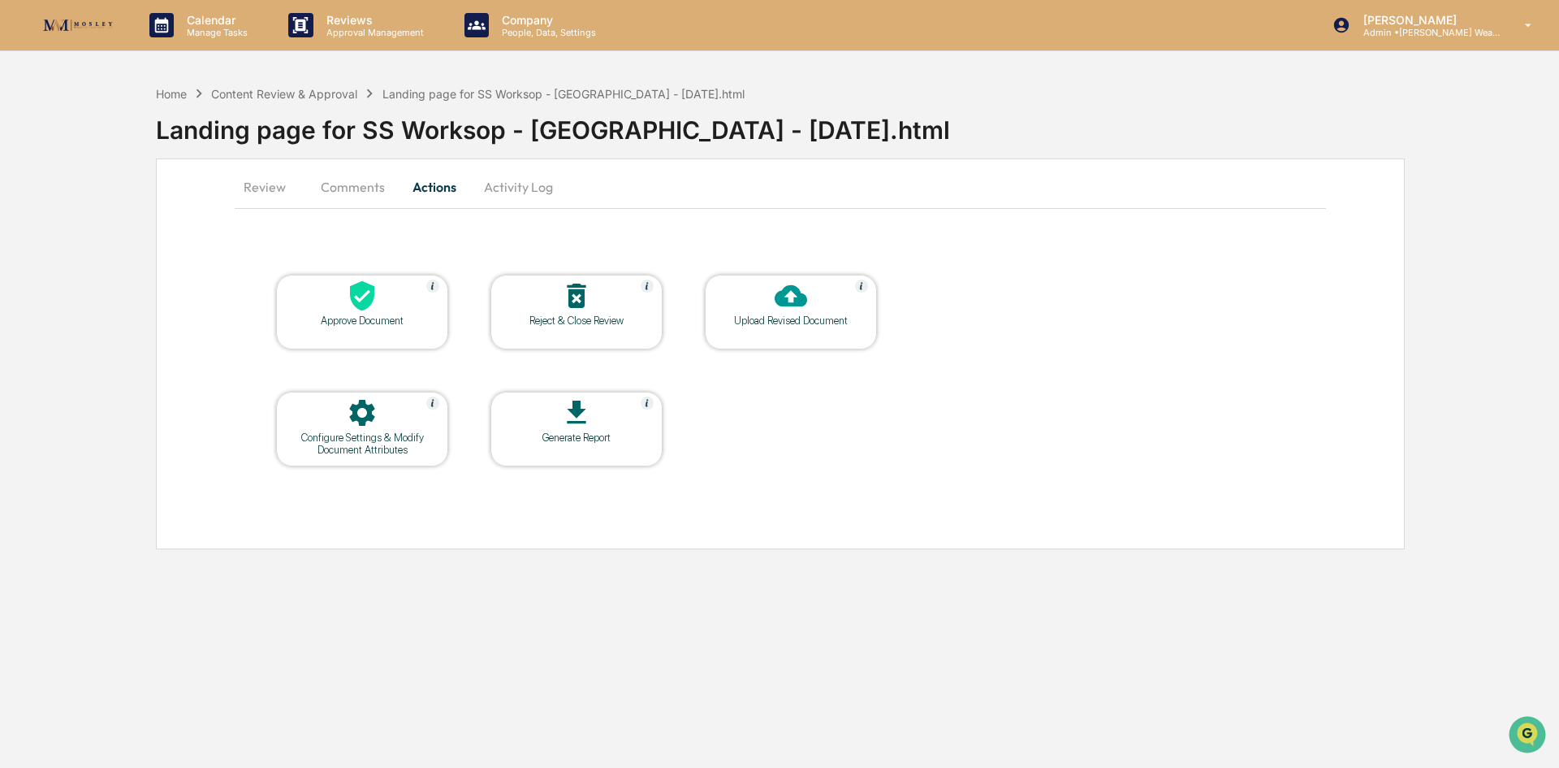
click at [276, 181] on button "Review" at bounding box center [271, 186] width 73 height 39
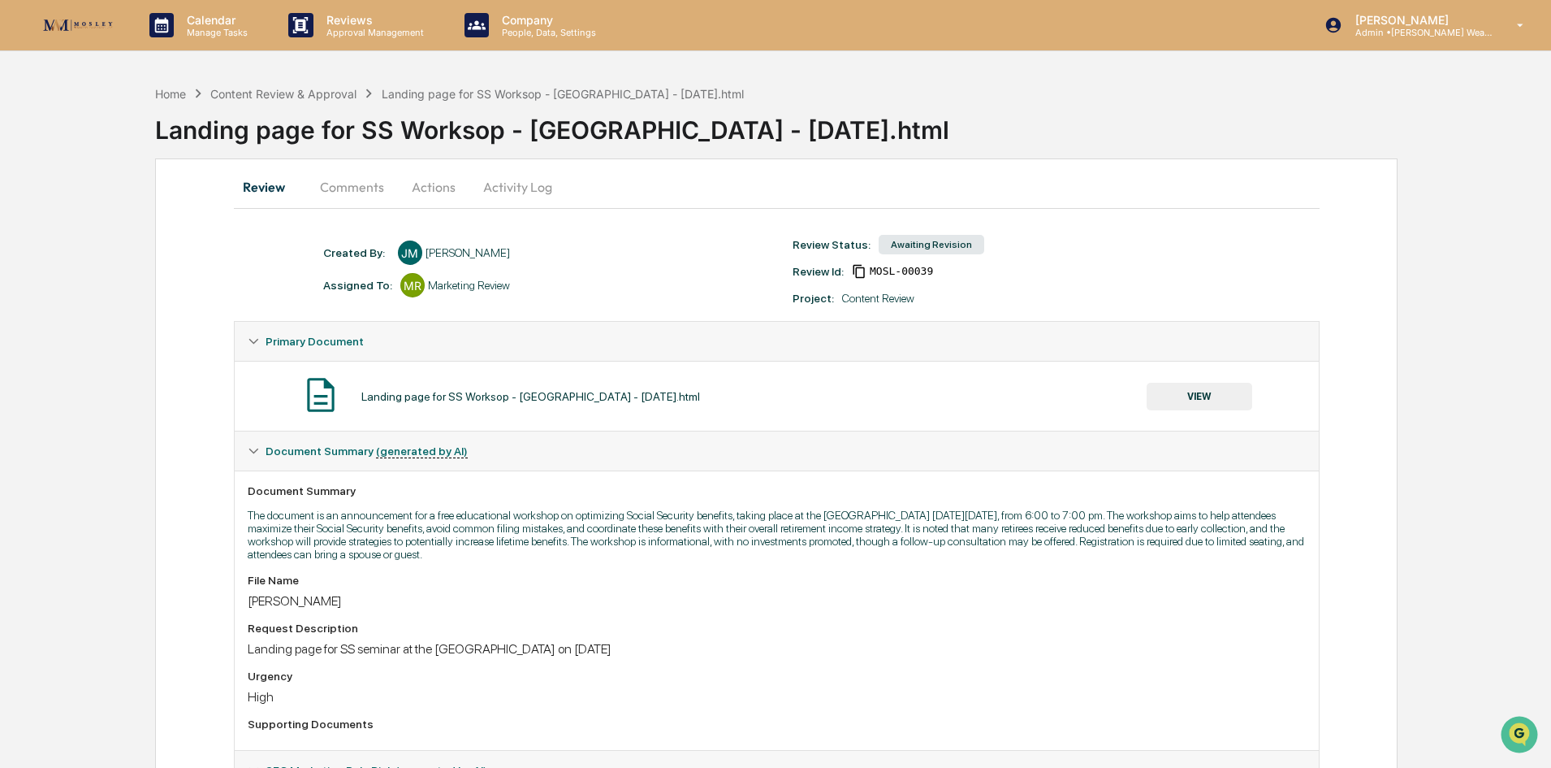
click at [320, 184] on button "Comments" at bounding box center [352, 186] width 90 height 39
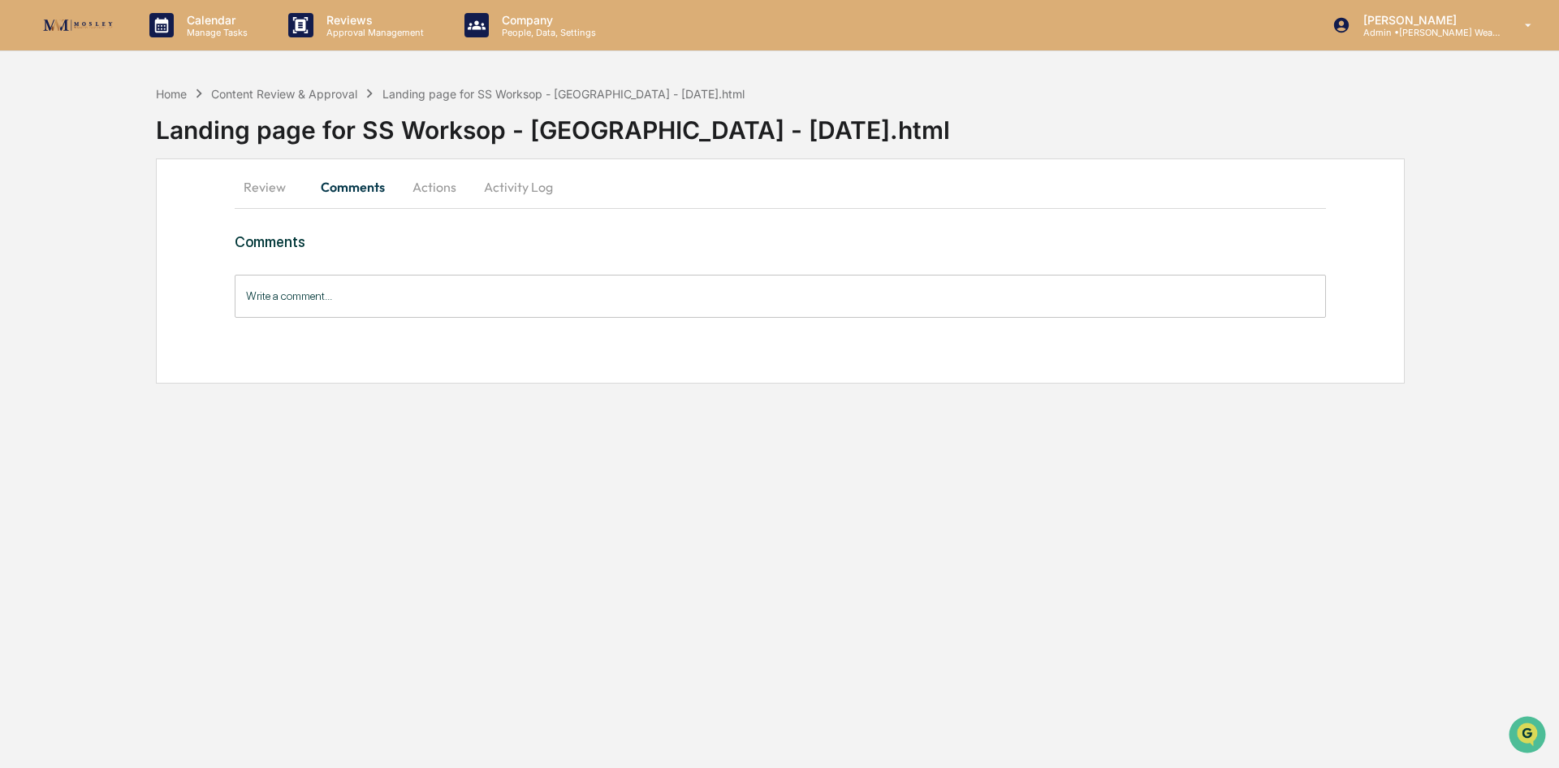
click at [422, 190] on button "Actions" at bounding box center [434, 186] width 73 height 39
